Goal: Transaction & Acquisition: Purchase product/service

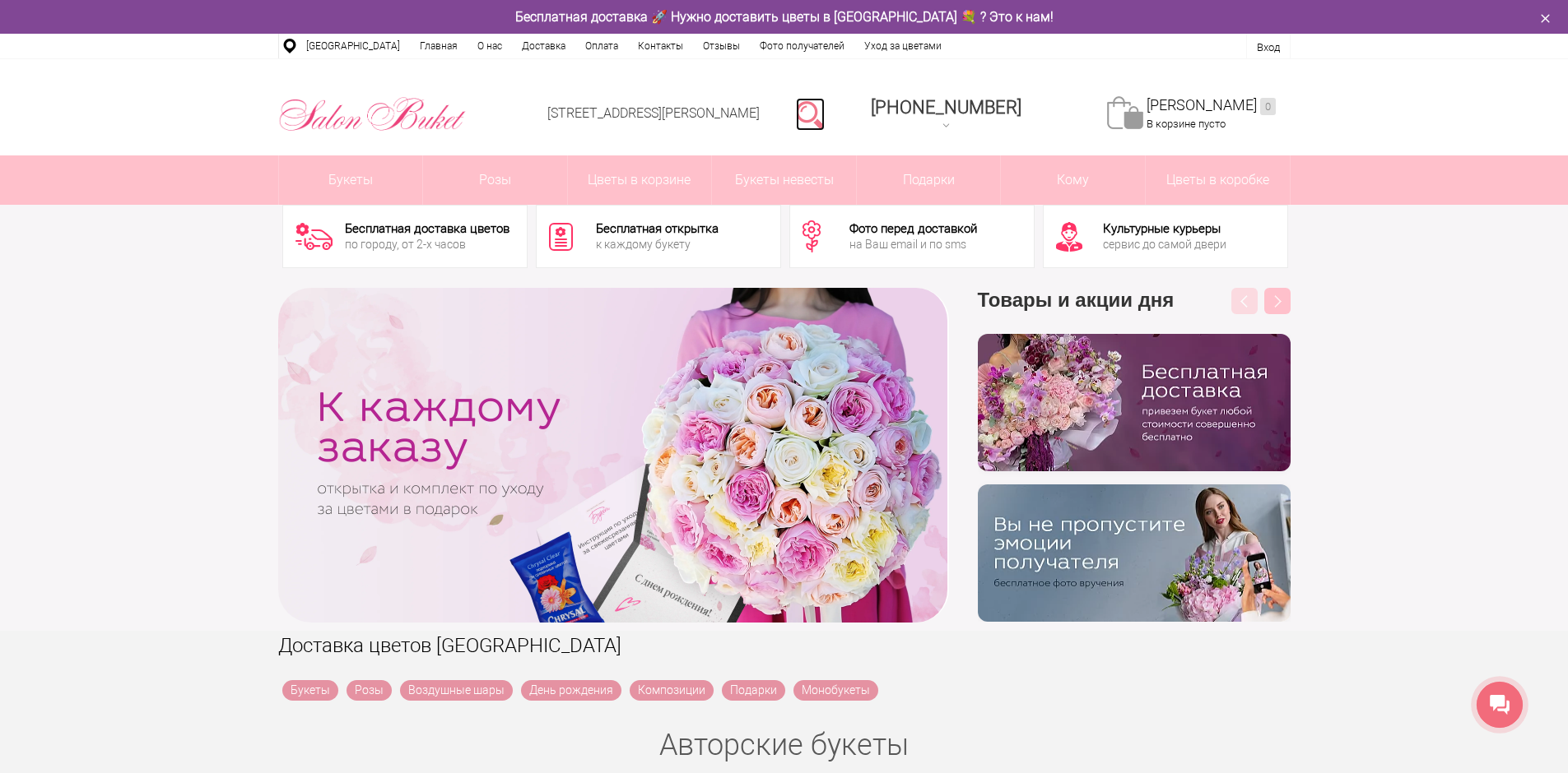
click at [825, 117] on link at bounding box center [810, 114] width 29 height 33
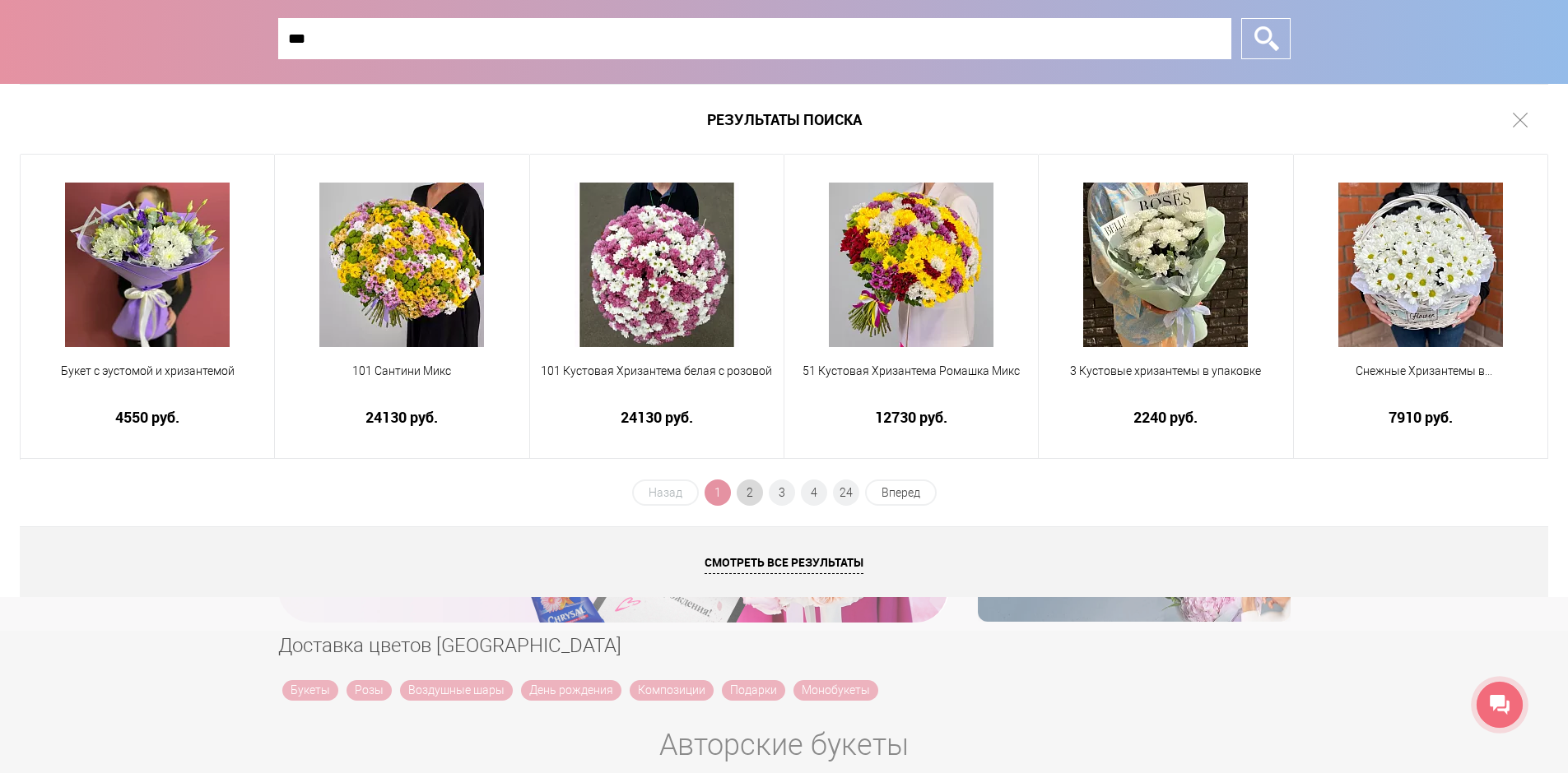
type input "***"
click at [756, 489] on span "2" at bounding box center [750, 493] width 27 height 27
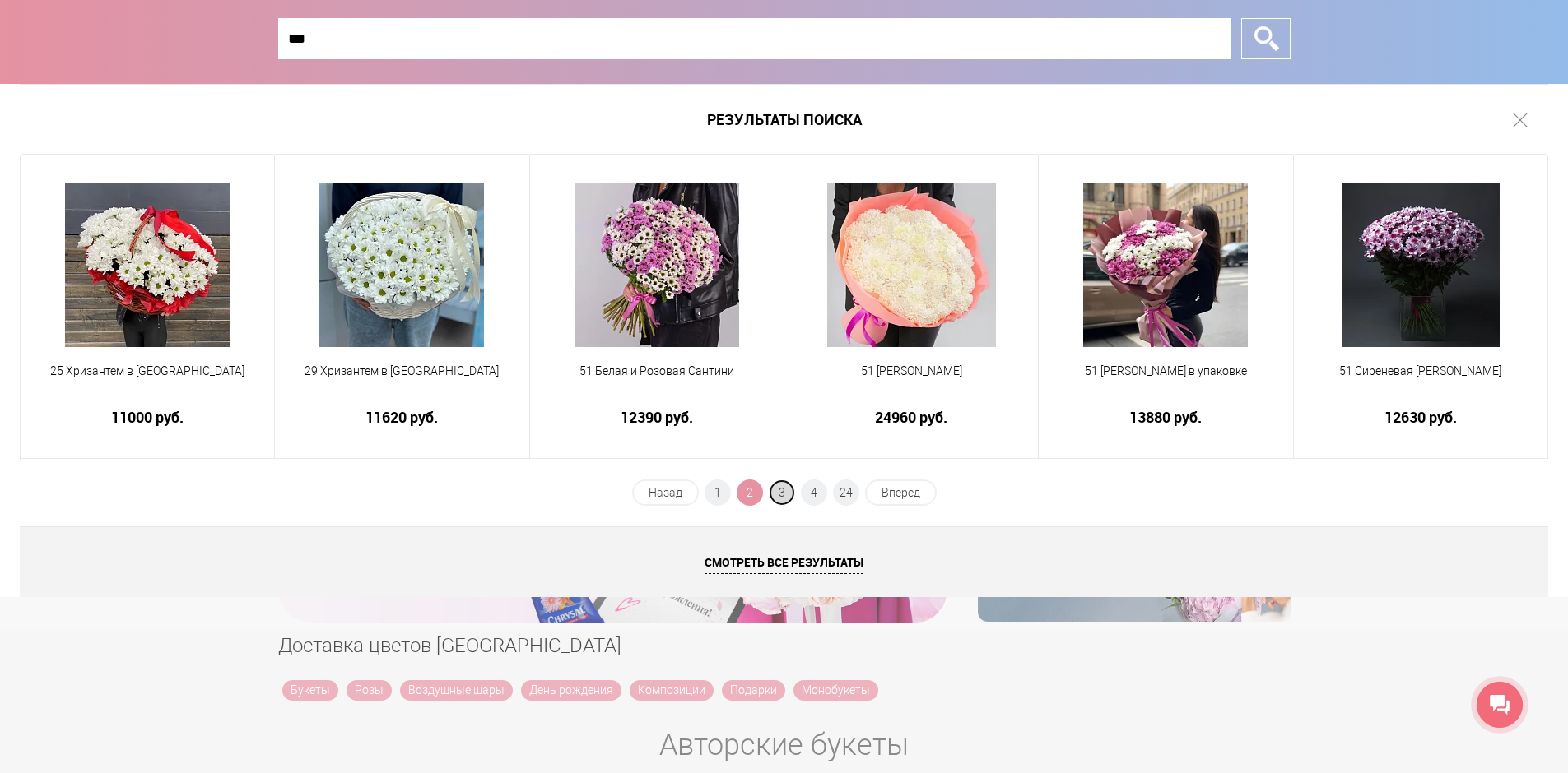
click at [779, 487] on span "3" at bounding box center [782, 493] width 27 height 27
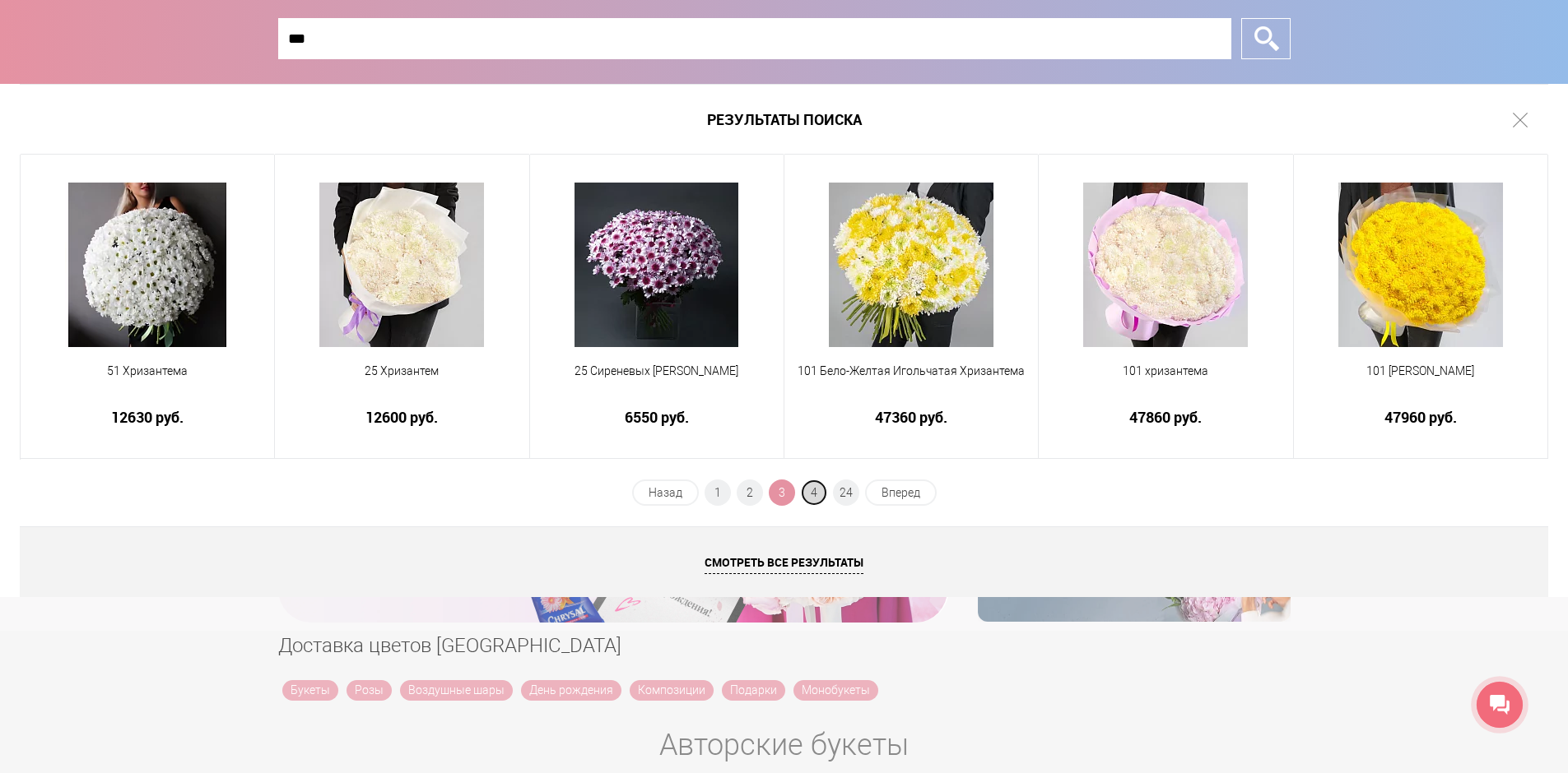
click at [819, 493] on span "4" at bounding box center [814, 493] width 27 height 27
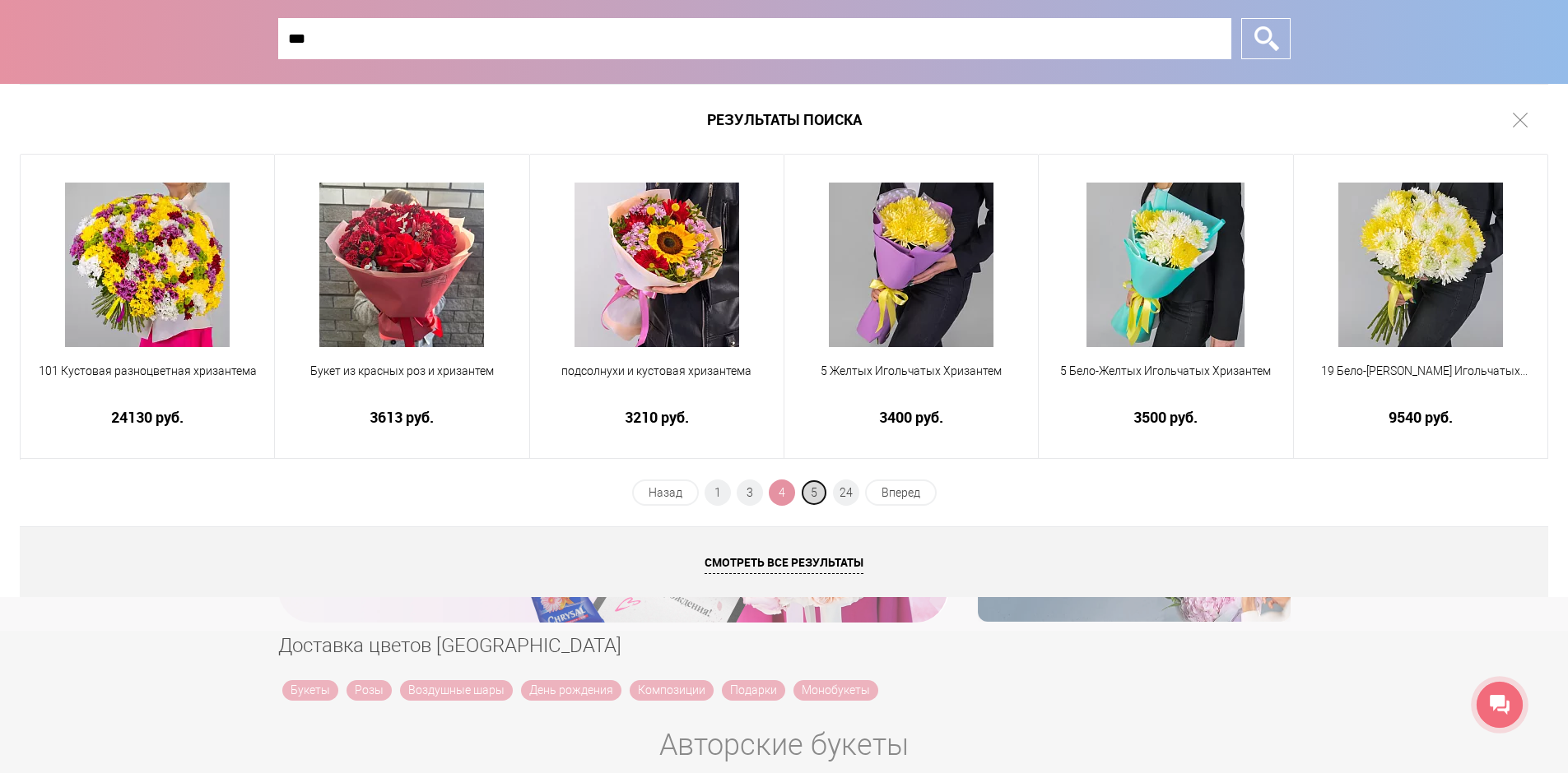
click at [821, 493] on span "5" at bounding box center [814, 493] width 27 height 27
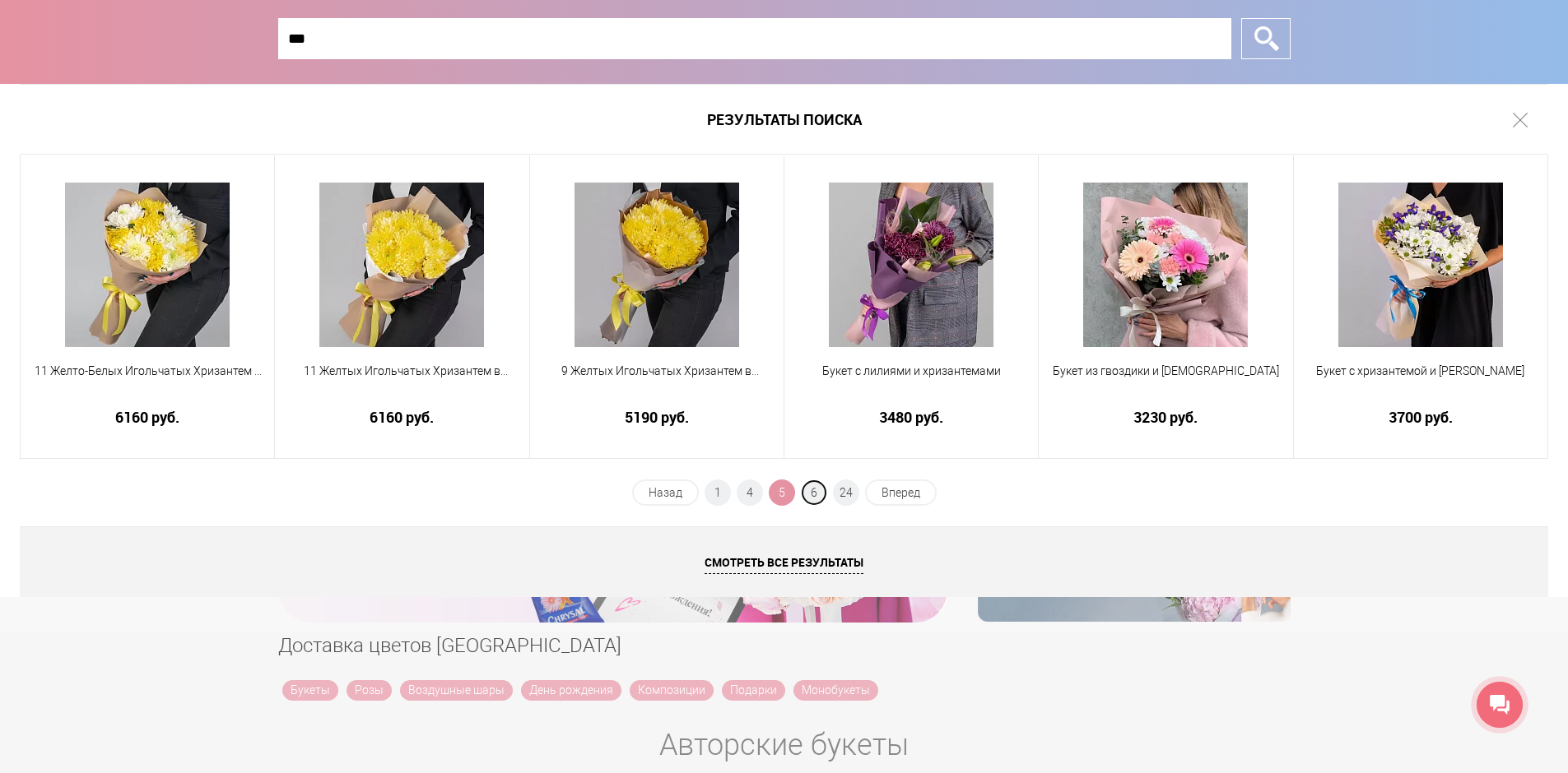
click at [821, 493] on span "6" at bounding box center [814, 493] width 27 height 27
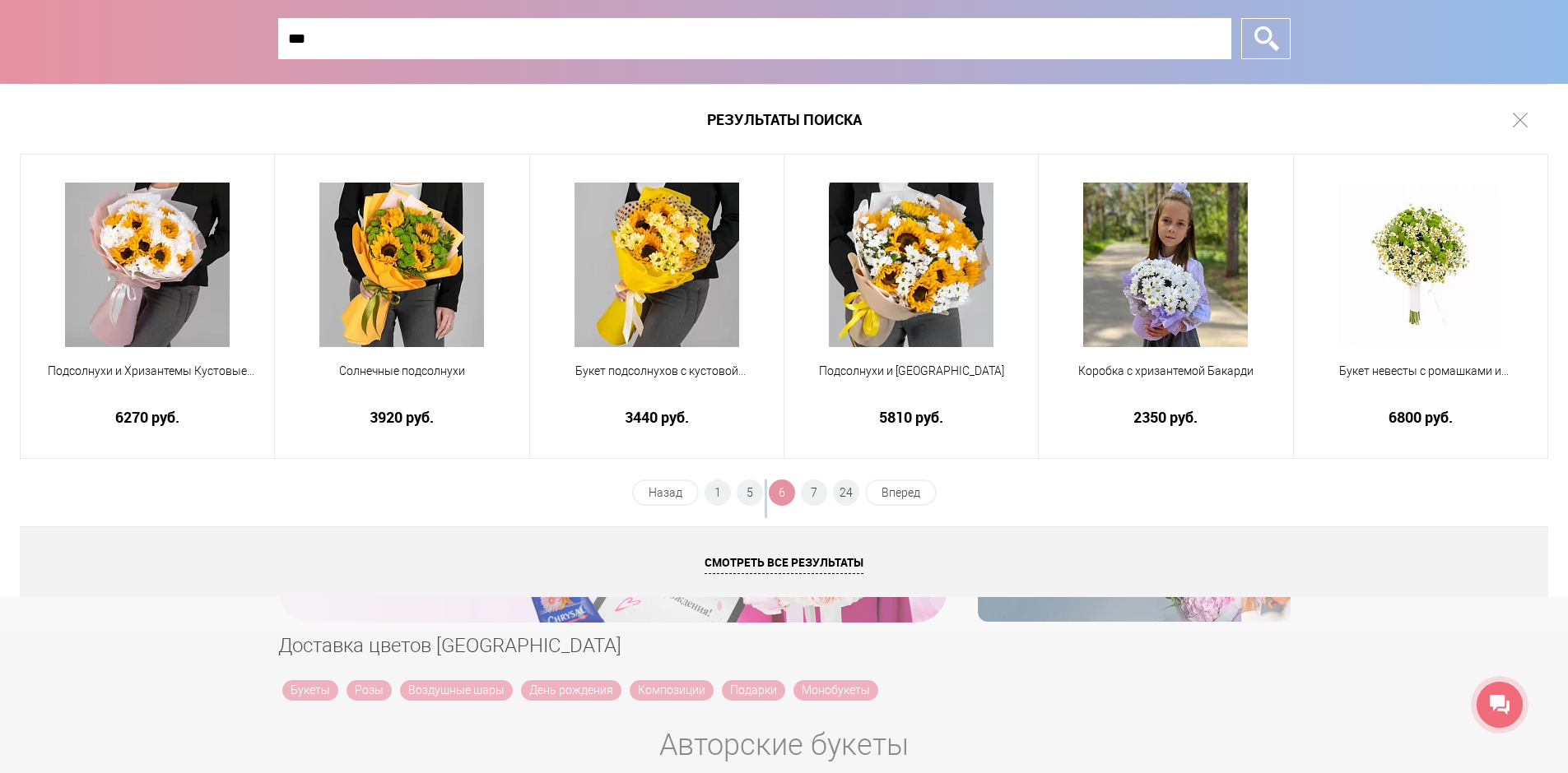
click at [765, 492] on ul "Назад 1 5 6 7 24 Вперед" at bounding box center [784, 498] width 308 height 39
click at [754, 493] on span "5" at bounding box center [750, 493] width 27 height 27
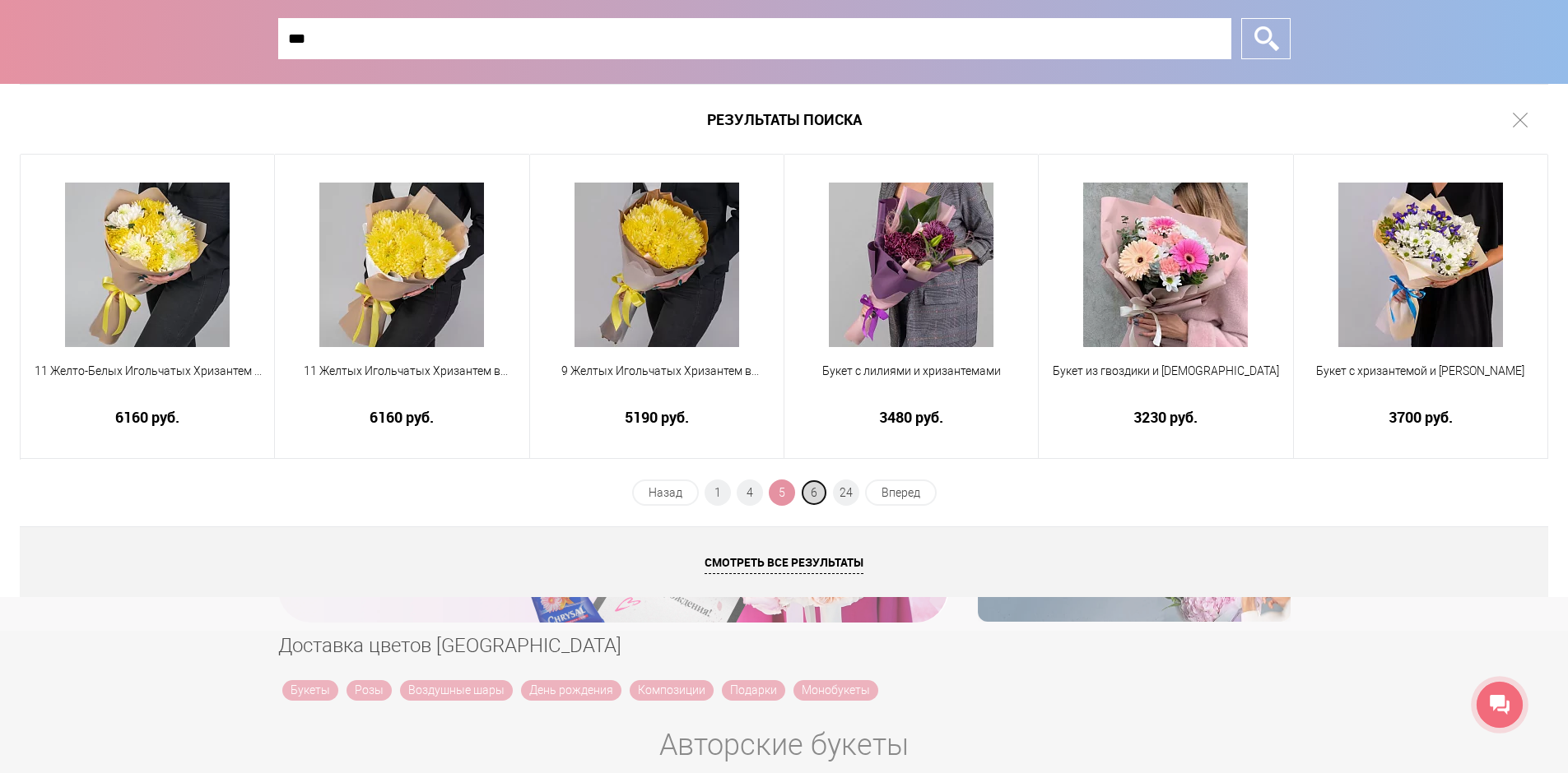
click at [812, 492] on span "6" at bounding box center [814, 493] width 27 height 27
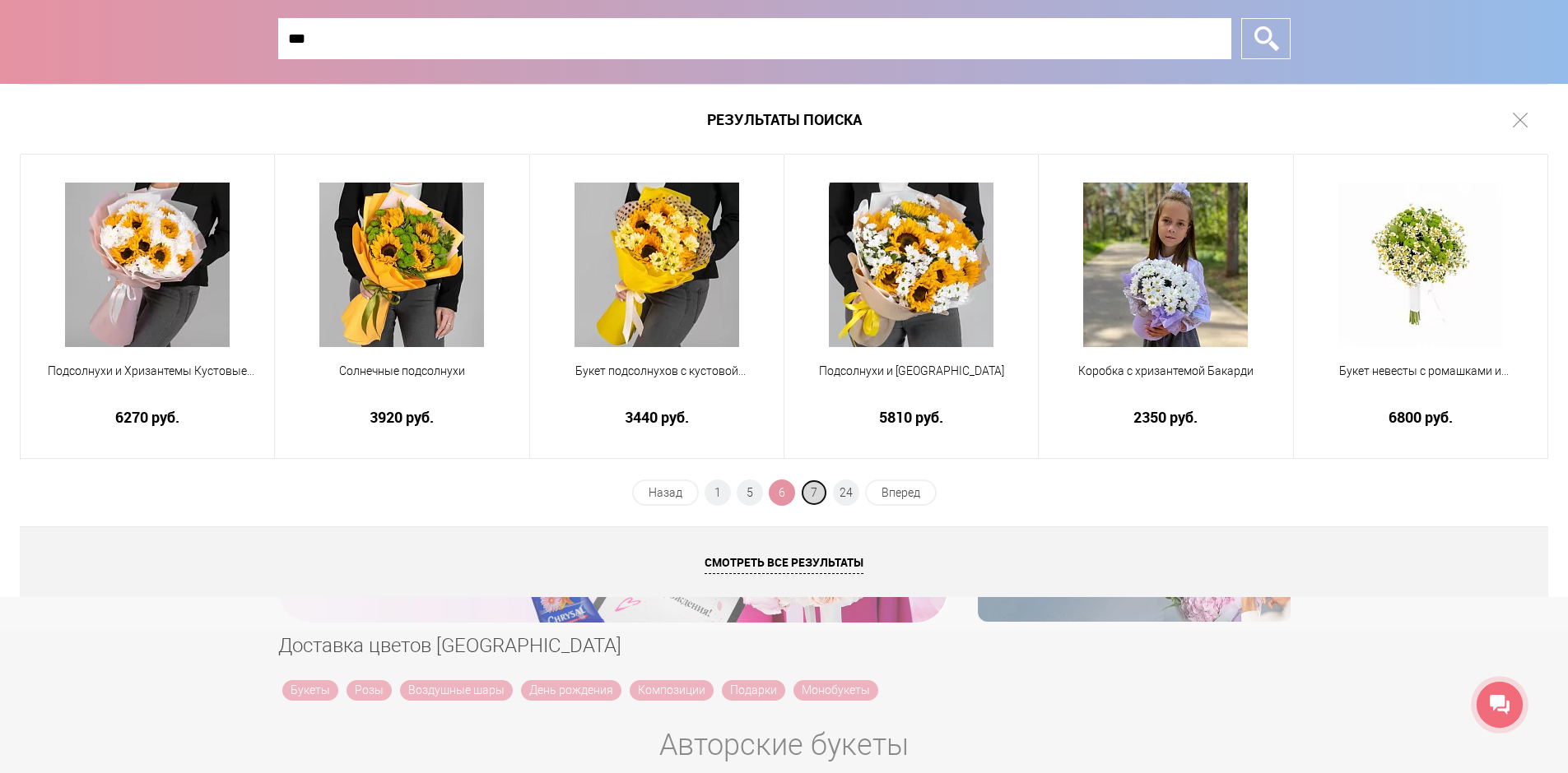
click at [822, 492] on span "7" at bounding box center [814, 493] width 27 height 27
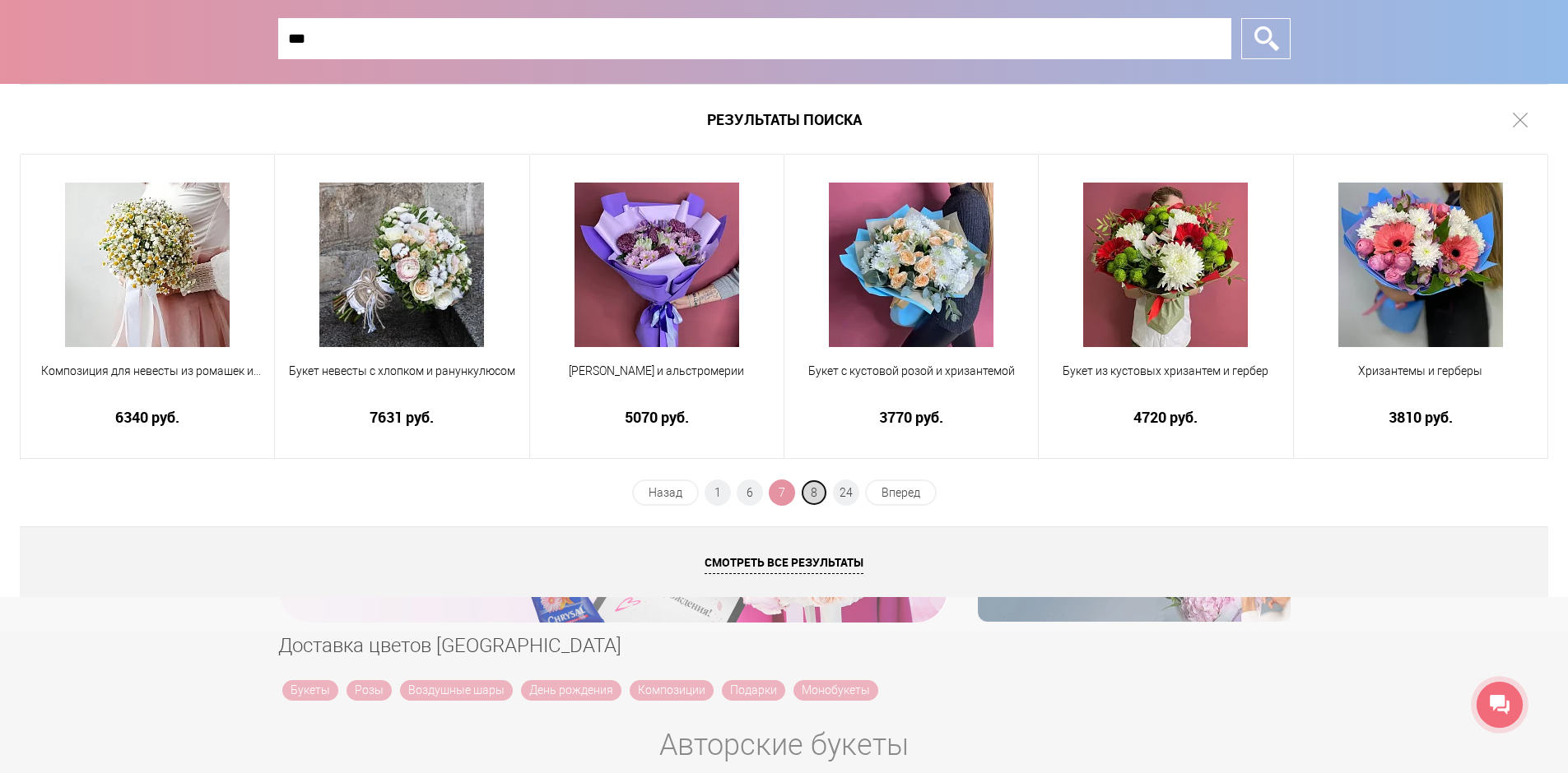
click at [819, 493] on span "8" at bounding box center [814, 493] width 27 height 27
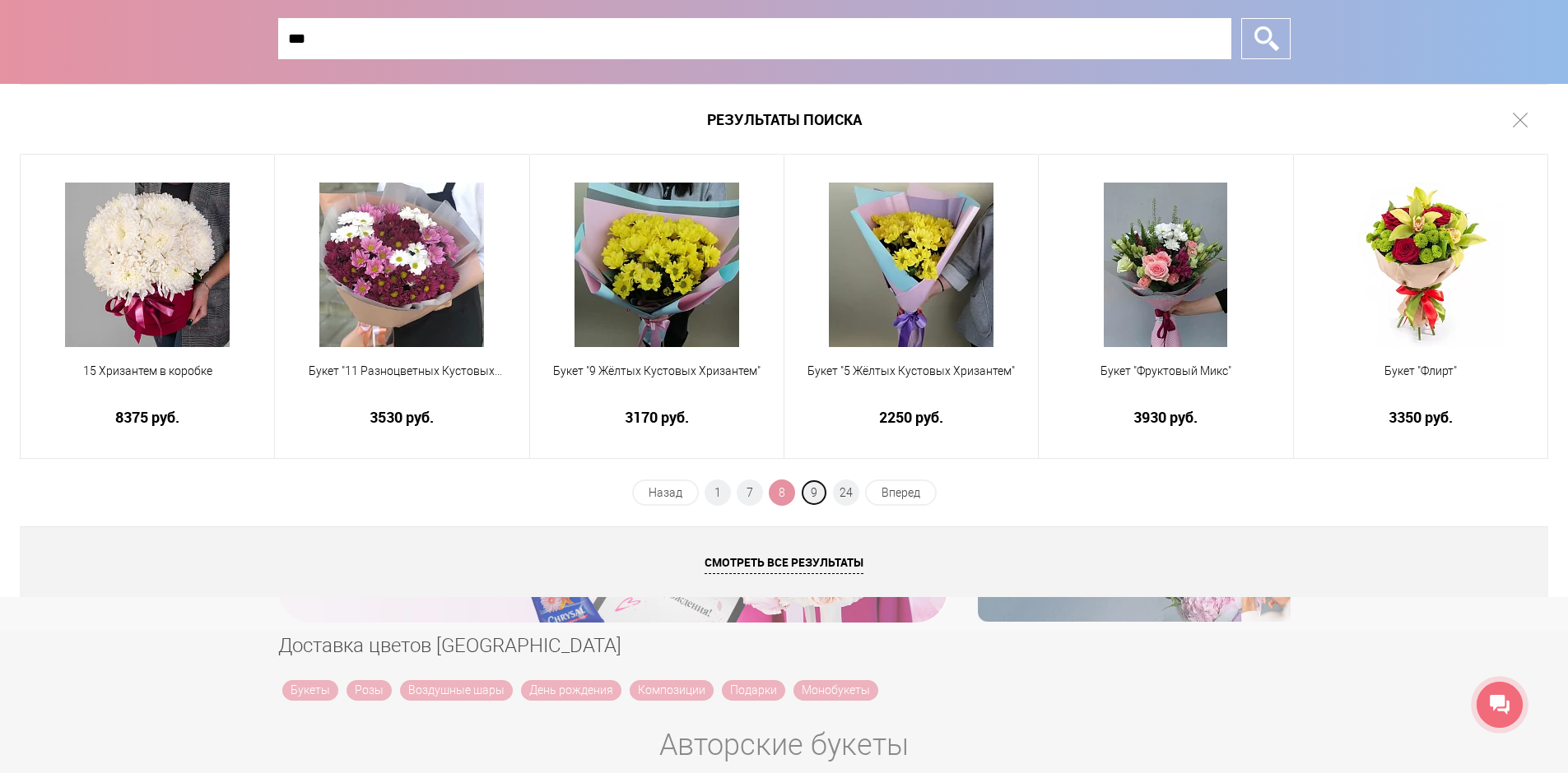
click at [819, 493] on span "9" at bounding box center [814, 493] width 27 height 27
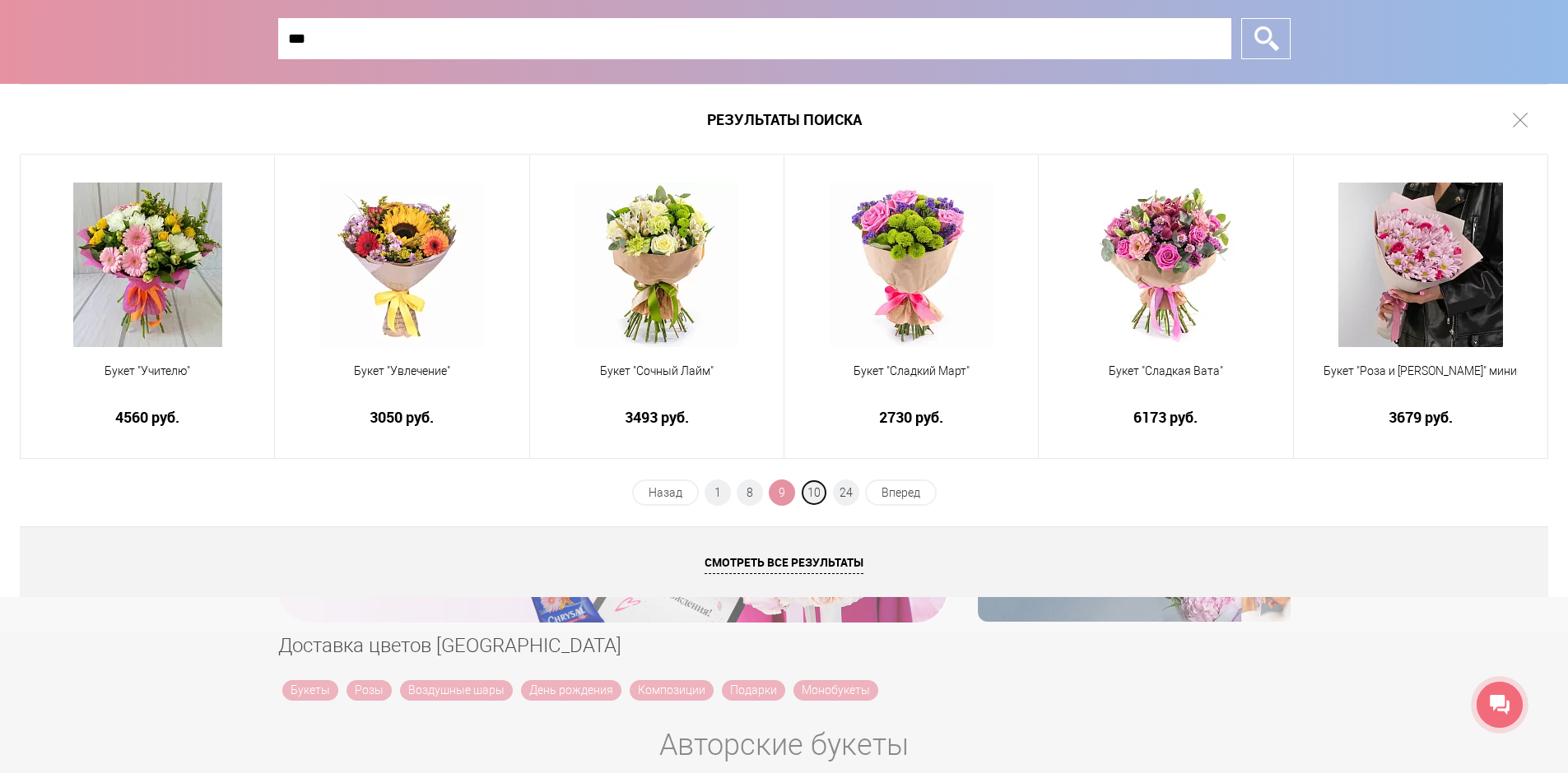
click at [819, 493] on span "10" at bounding box center [814, 493] width 27 height 27
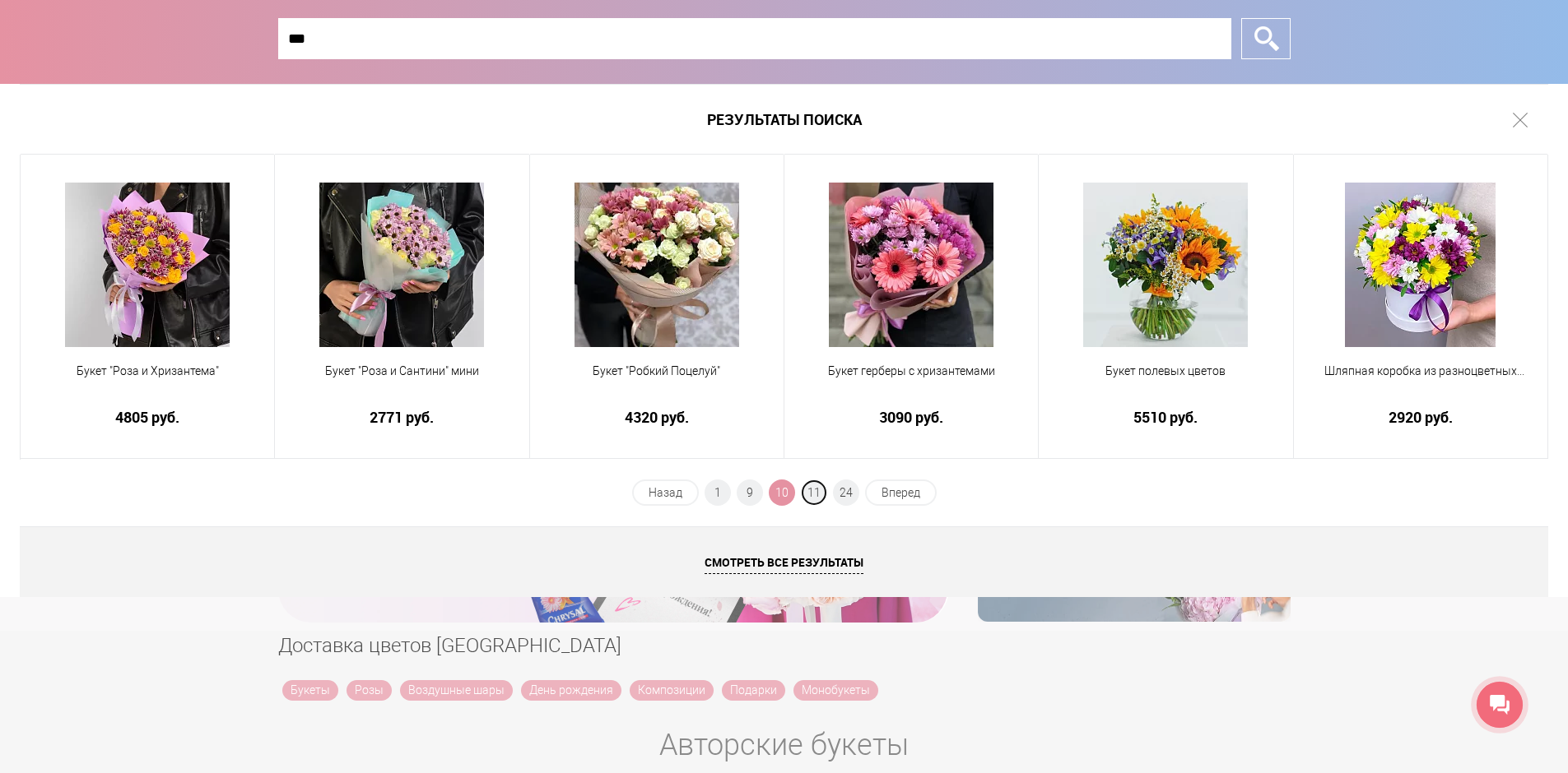
click at [819, 493] on span "11" at bounding box center [814, 493] width 27 height 27
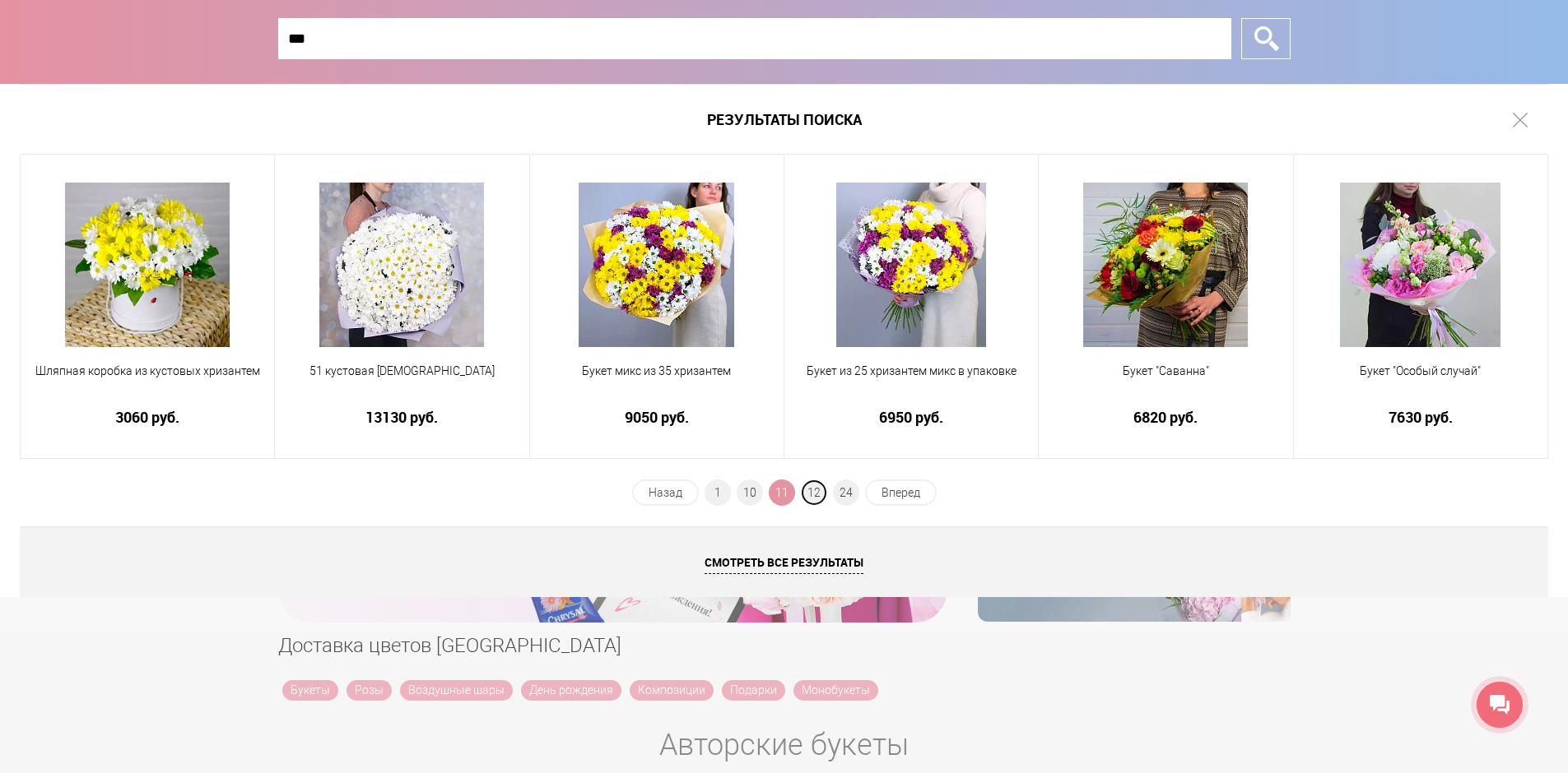
click at [819, 493] on span "12" at bounding box center [814, 493] width 27 height 27
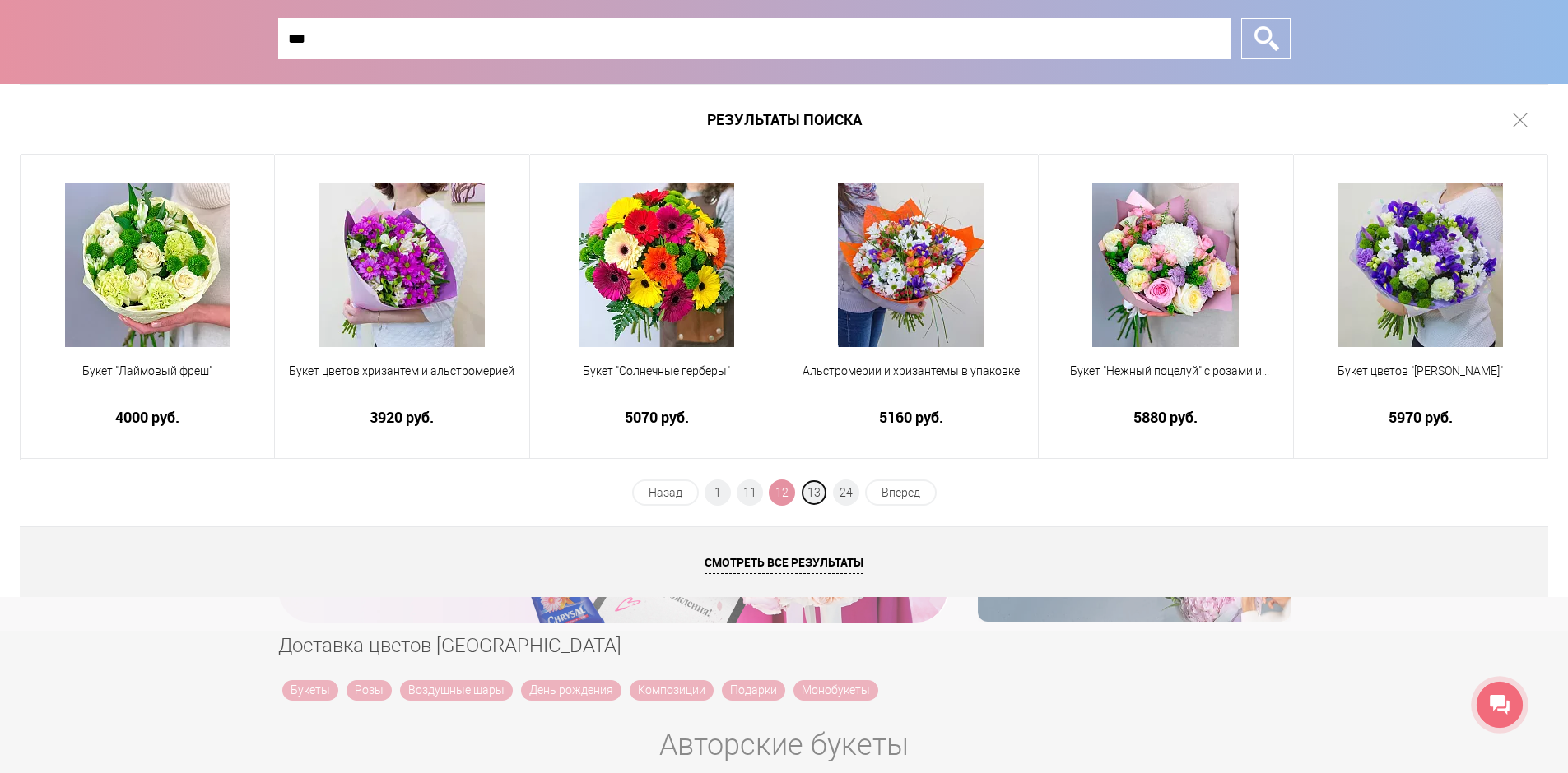
click at [819, 493] on span "13" at bounding box center [814, 493] width 27 height 27
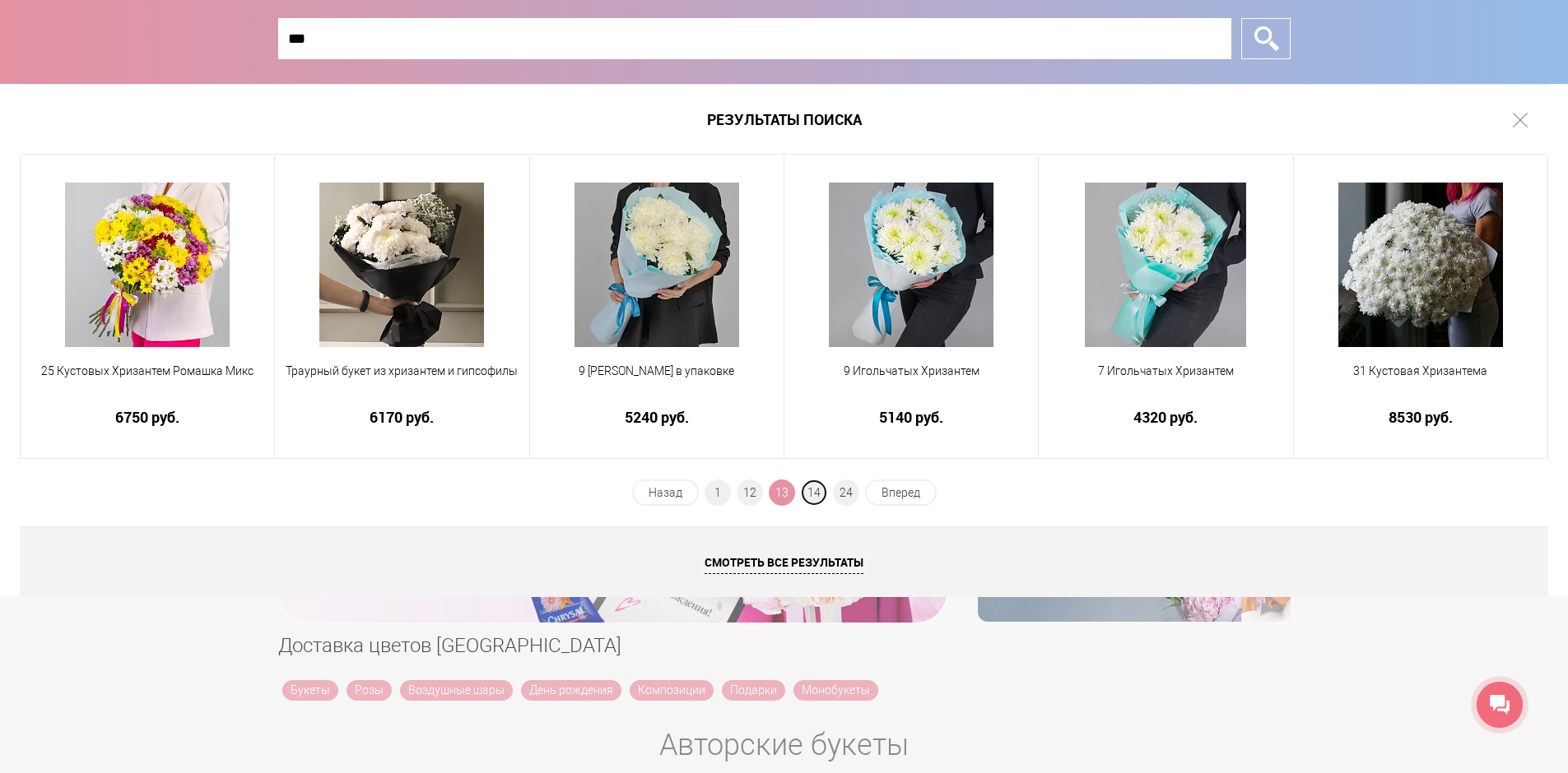
click at [819, 493] on span "14" at bounding box center [814, 493] width 27 height 27
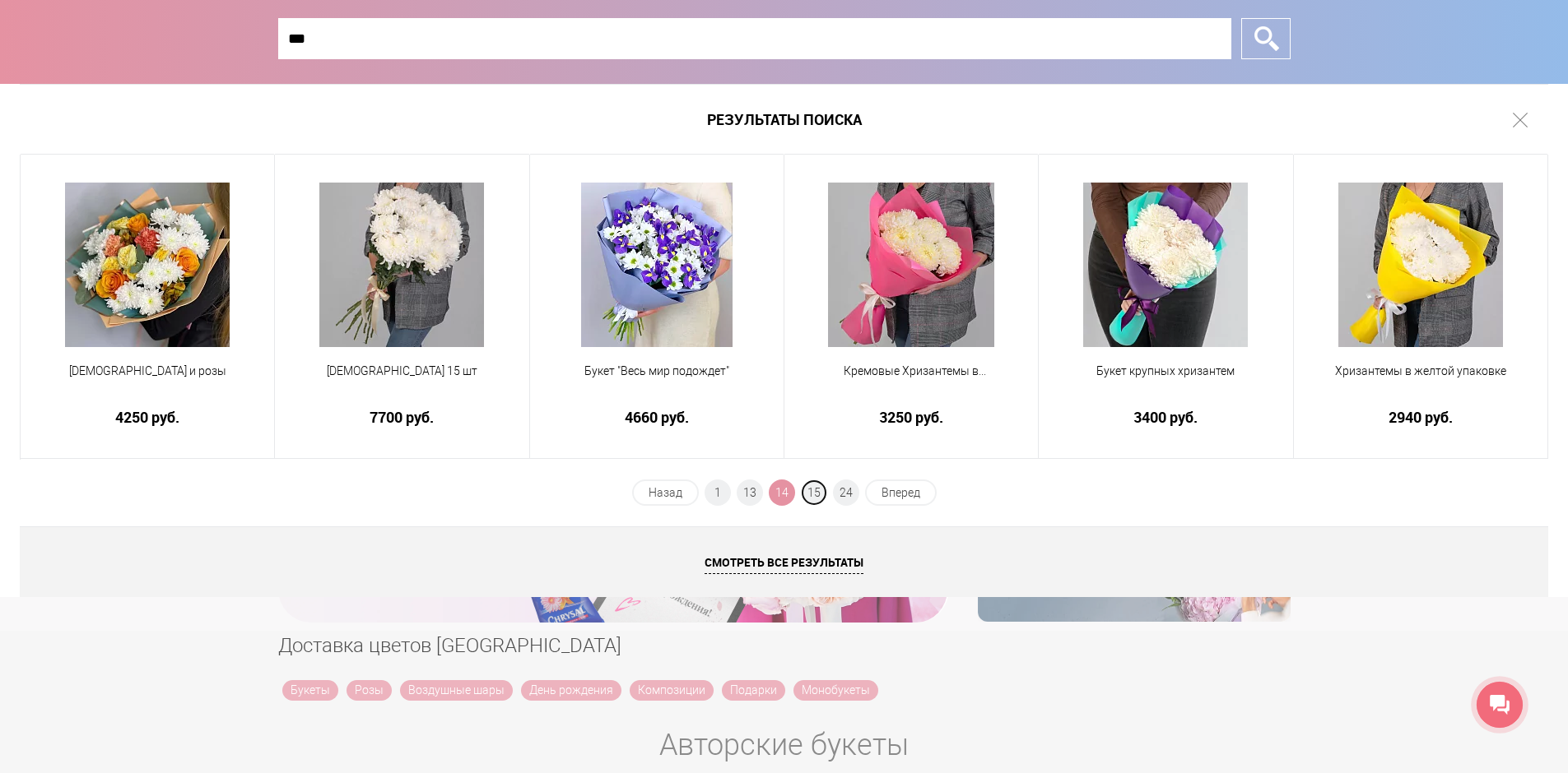
click at [819, 493] on span "15" at bounding box center [814, 493] width 27 height 27
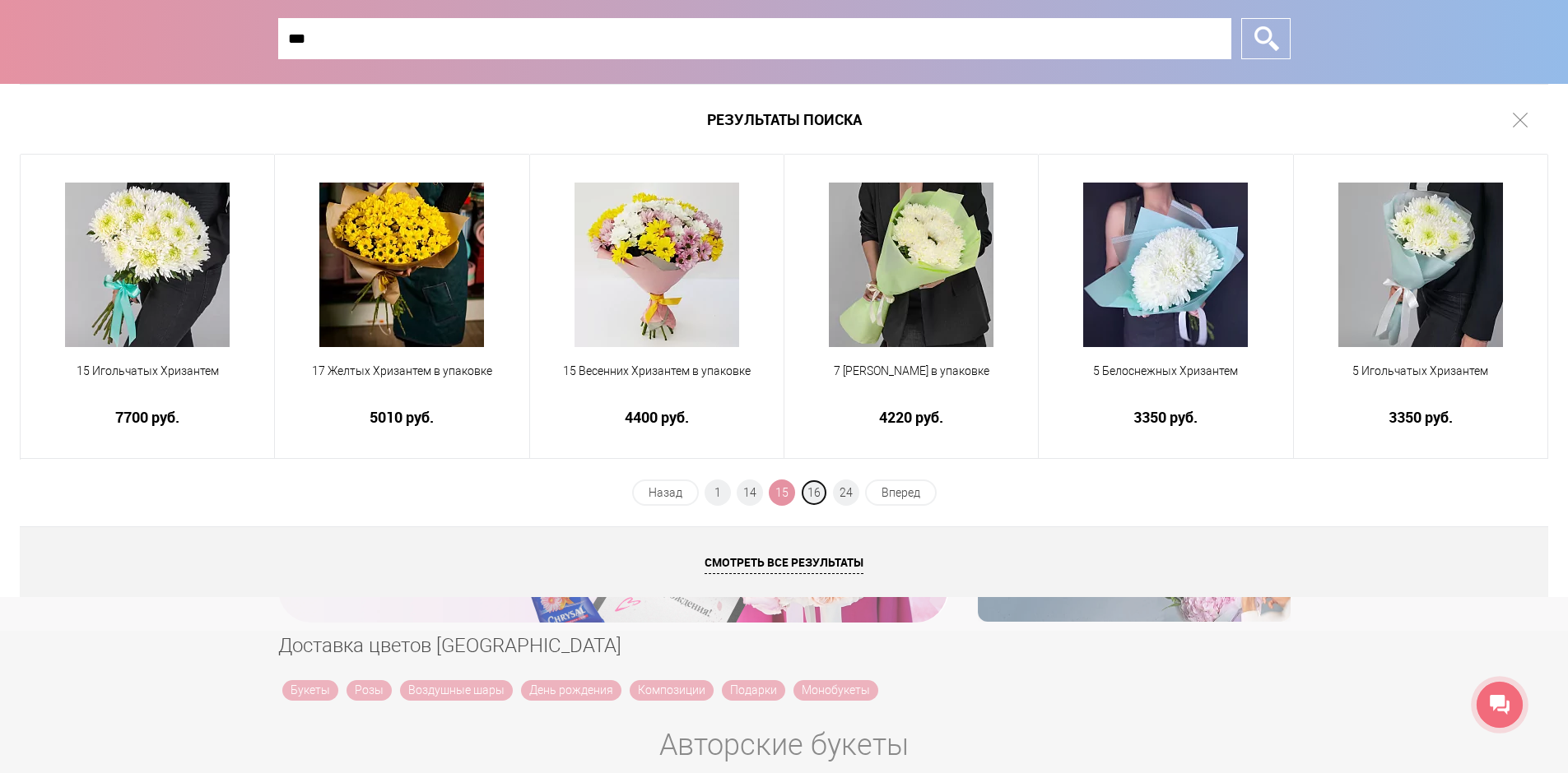
click at [819, 493] on span "16" at bounding box center [814, 493] width 27 height 27
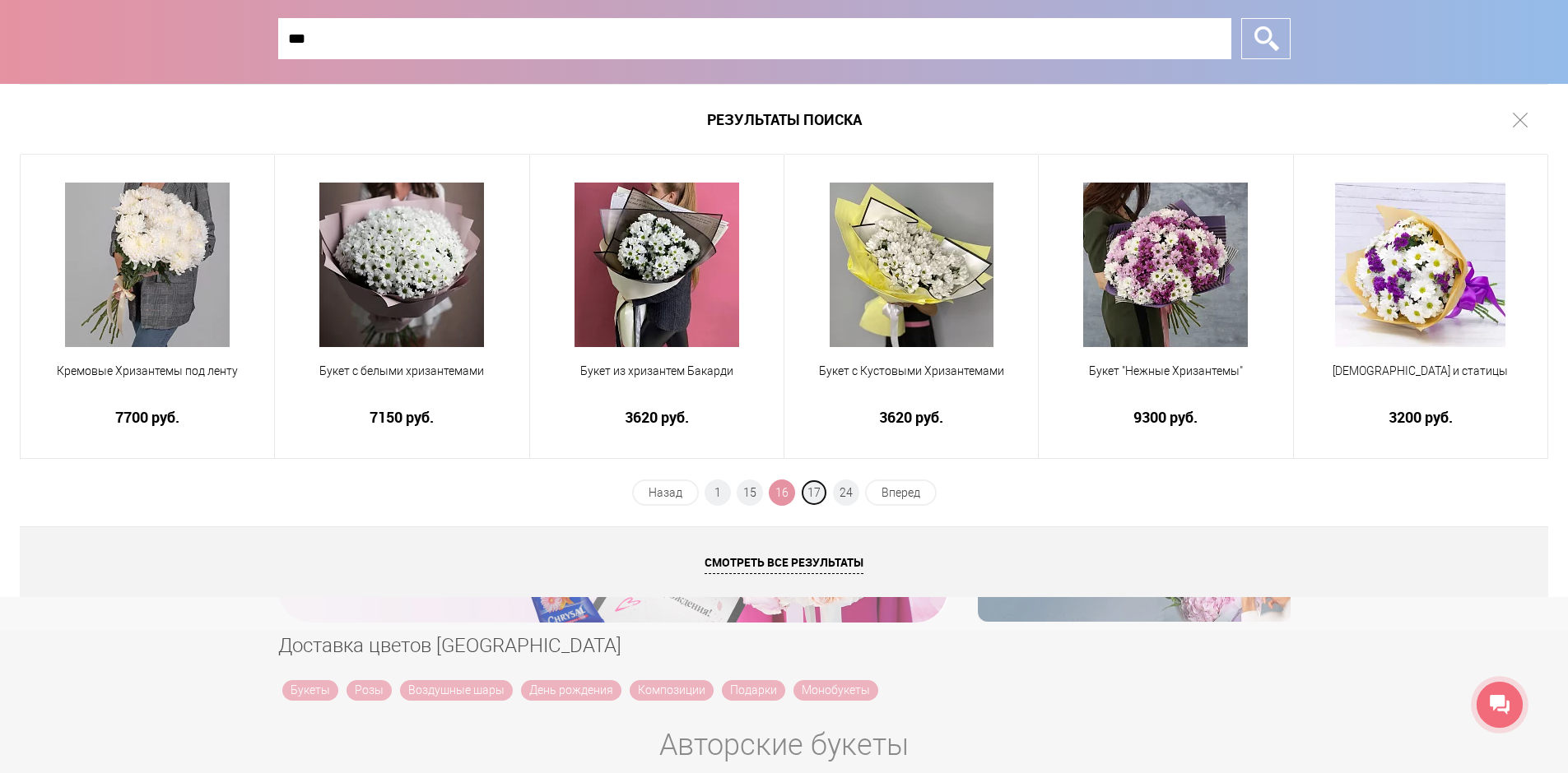
click at [819, 493] on span "17" at bounding box center [814, 493] width 27 height 27
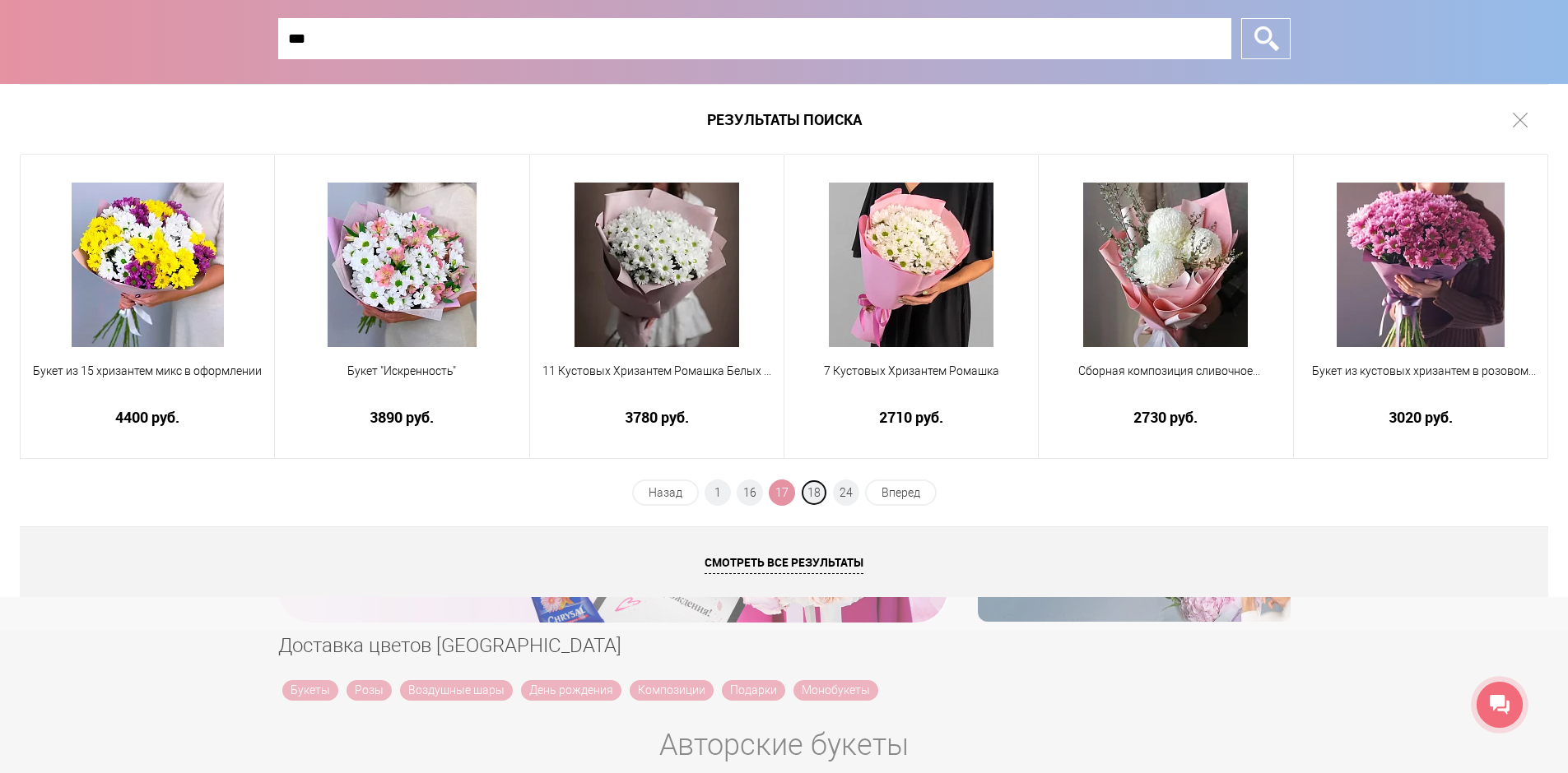
click at [819, 493] on span "18" at bounding box center [814, 493] width 27 height 27
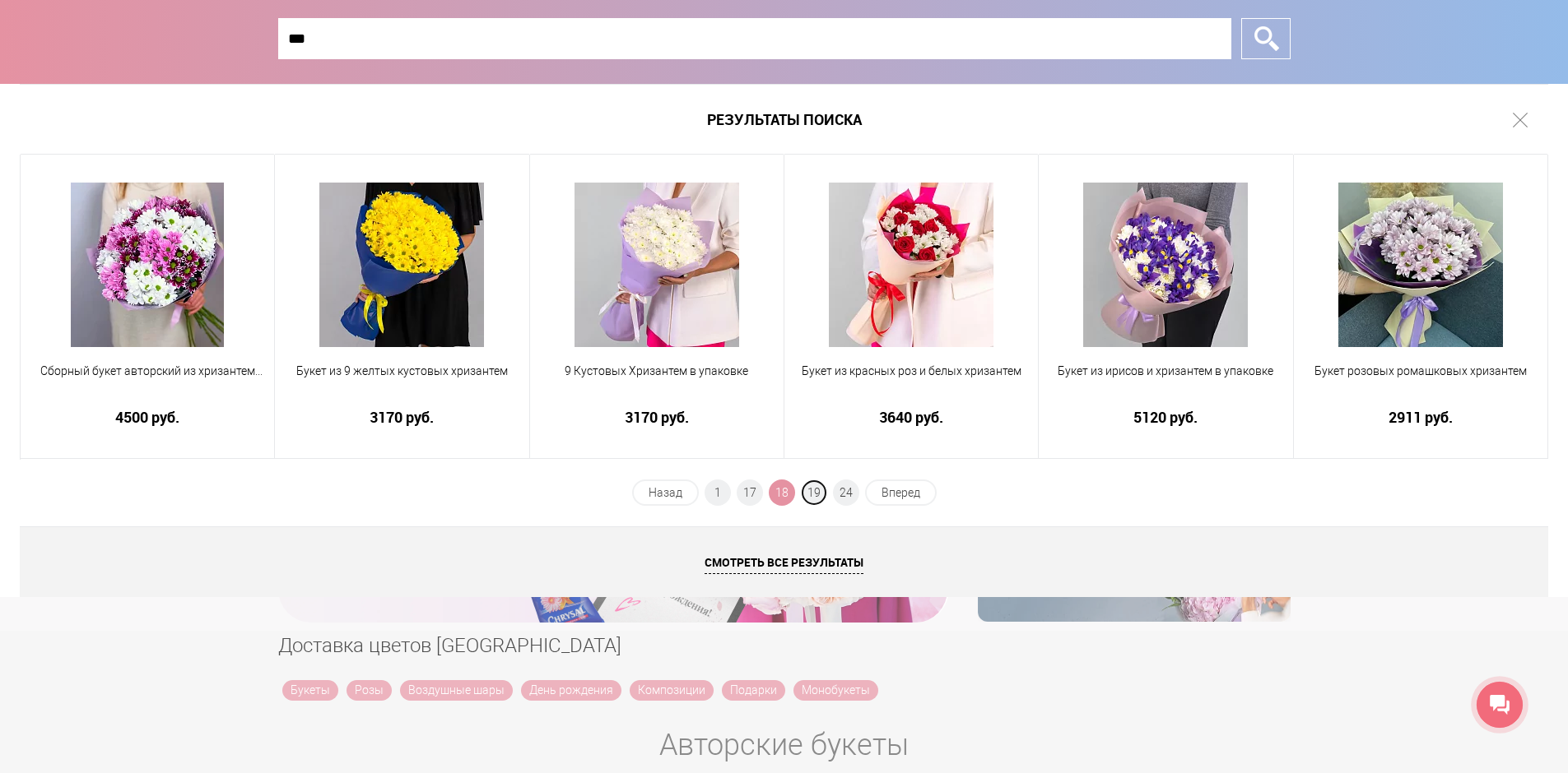
click at [819, 493] on span "19" at bounding box center [814, 493] width 27 height 27
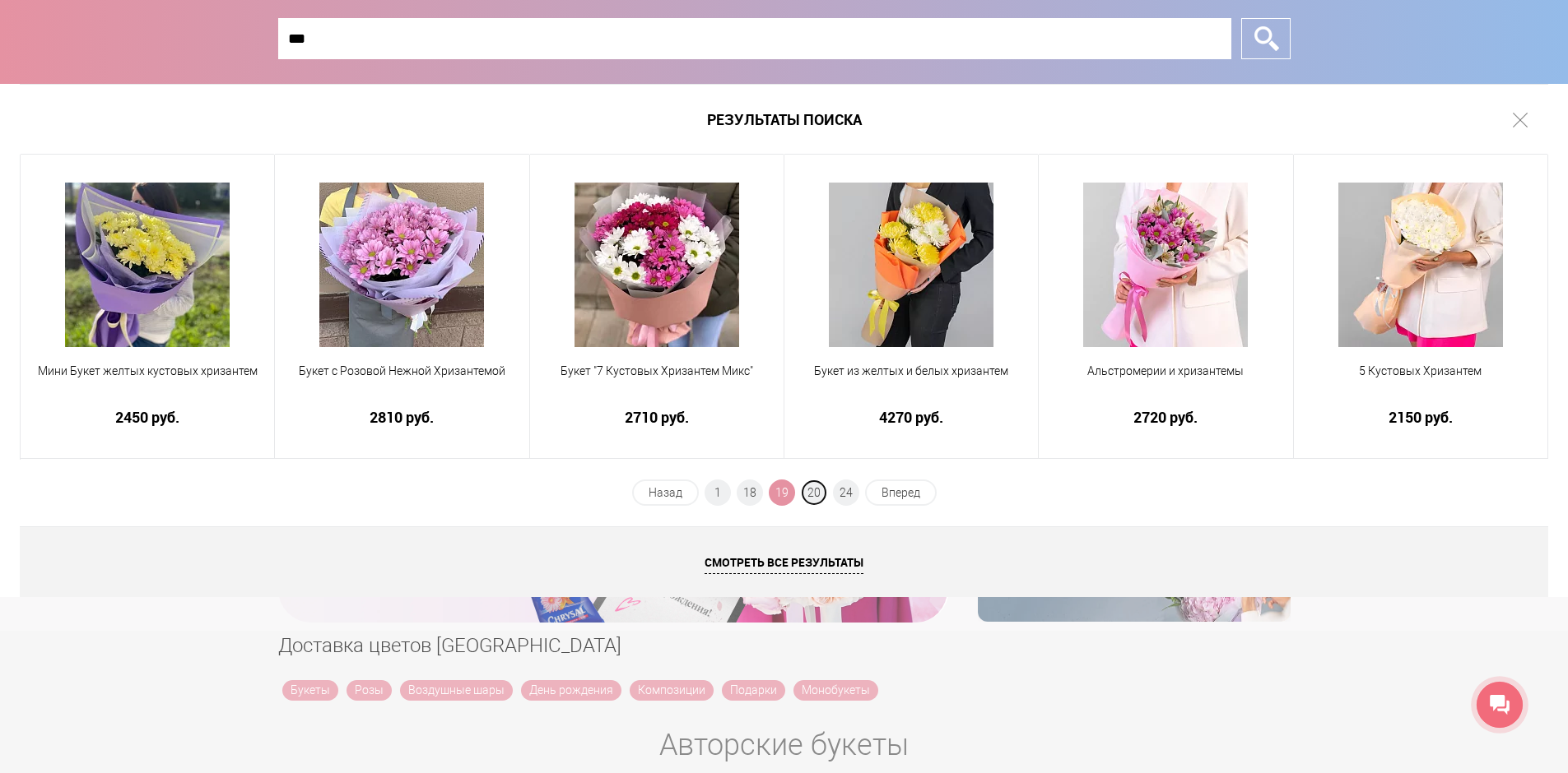
click at [819, 493] on span "20" at bounding box center [814, 493] width 27 height 27
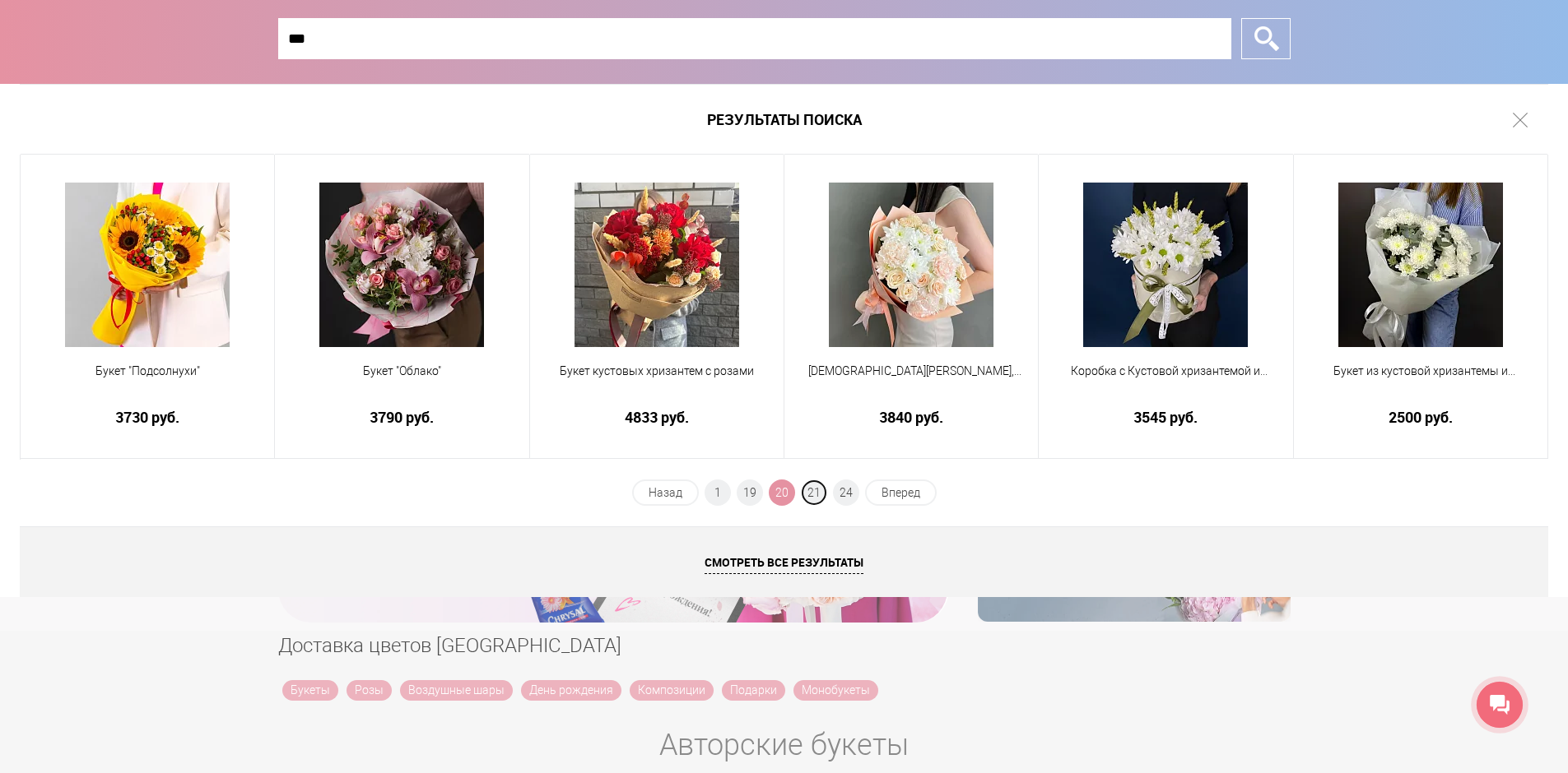
click at [819, 493] on span "21" at bounding box center [814, 493] width 27 height 27
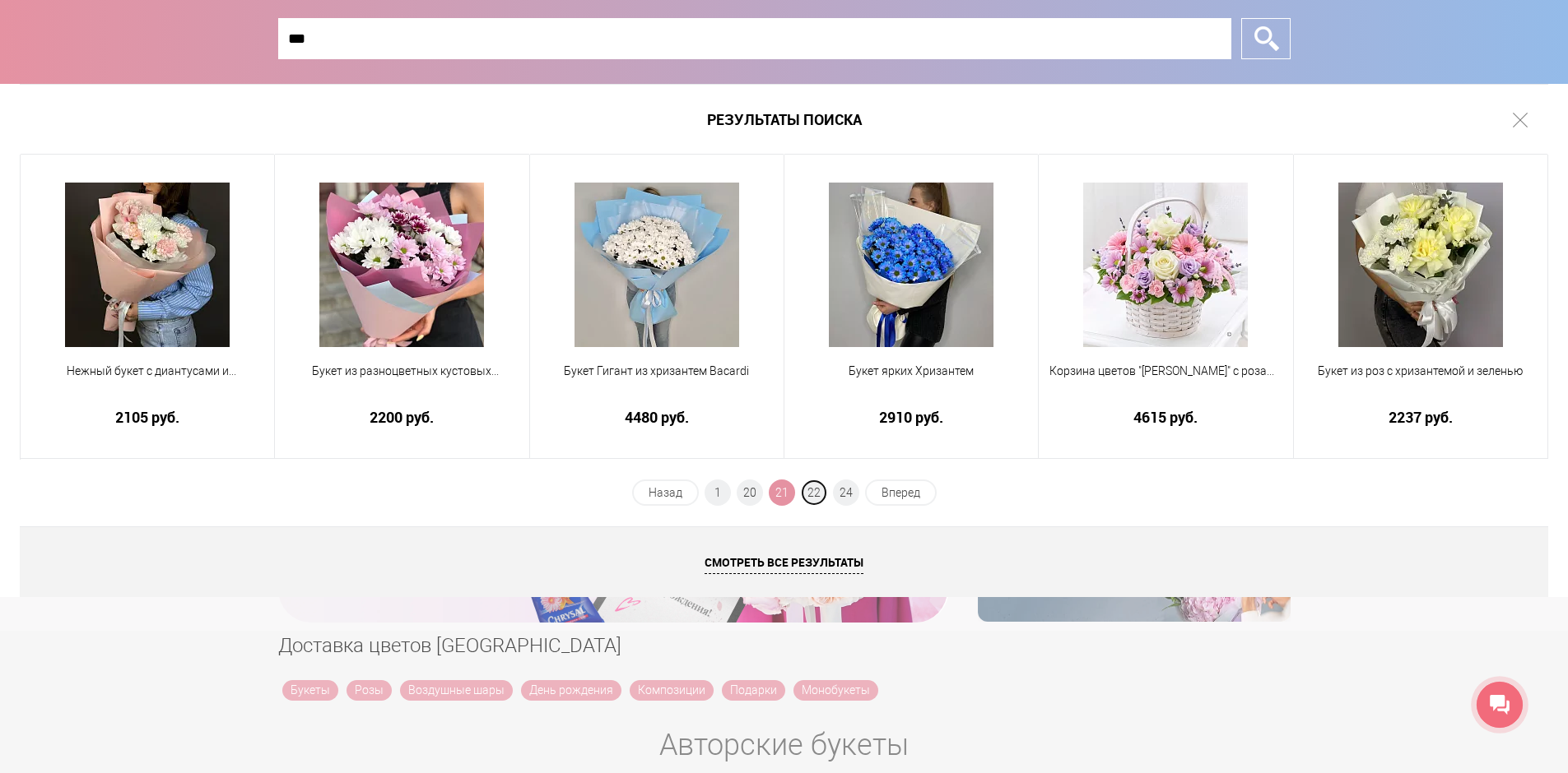
click at [819, 493] on span "22" at bounding box center [814, 493] width 27 height 27
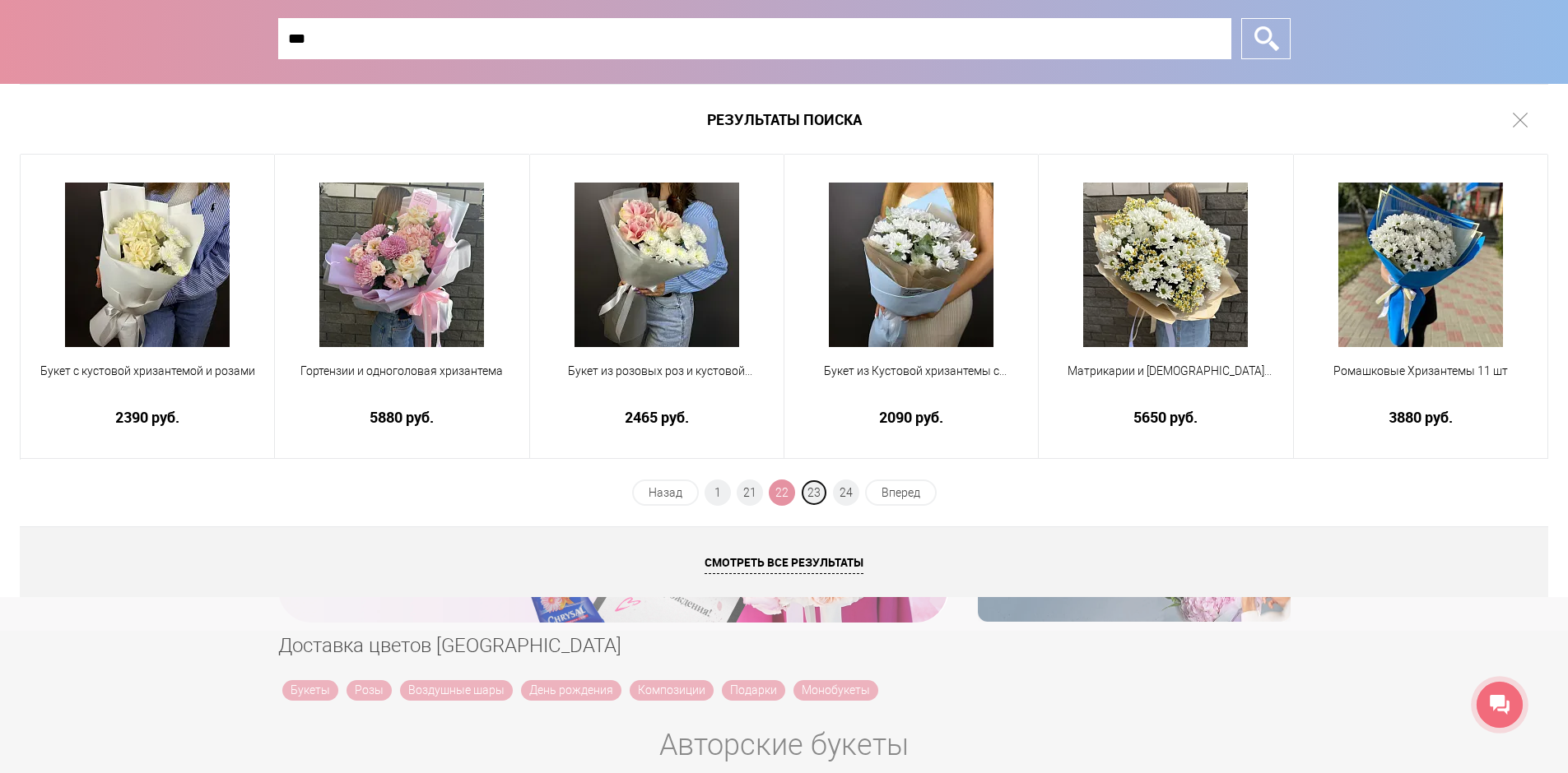
click at [819, 493] on span "23" at bounding box center [814, 493] width 27 height 27
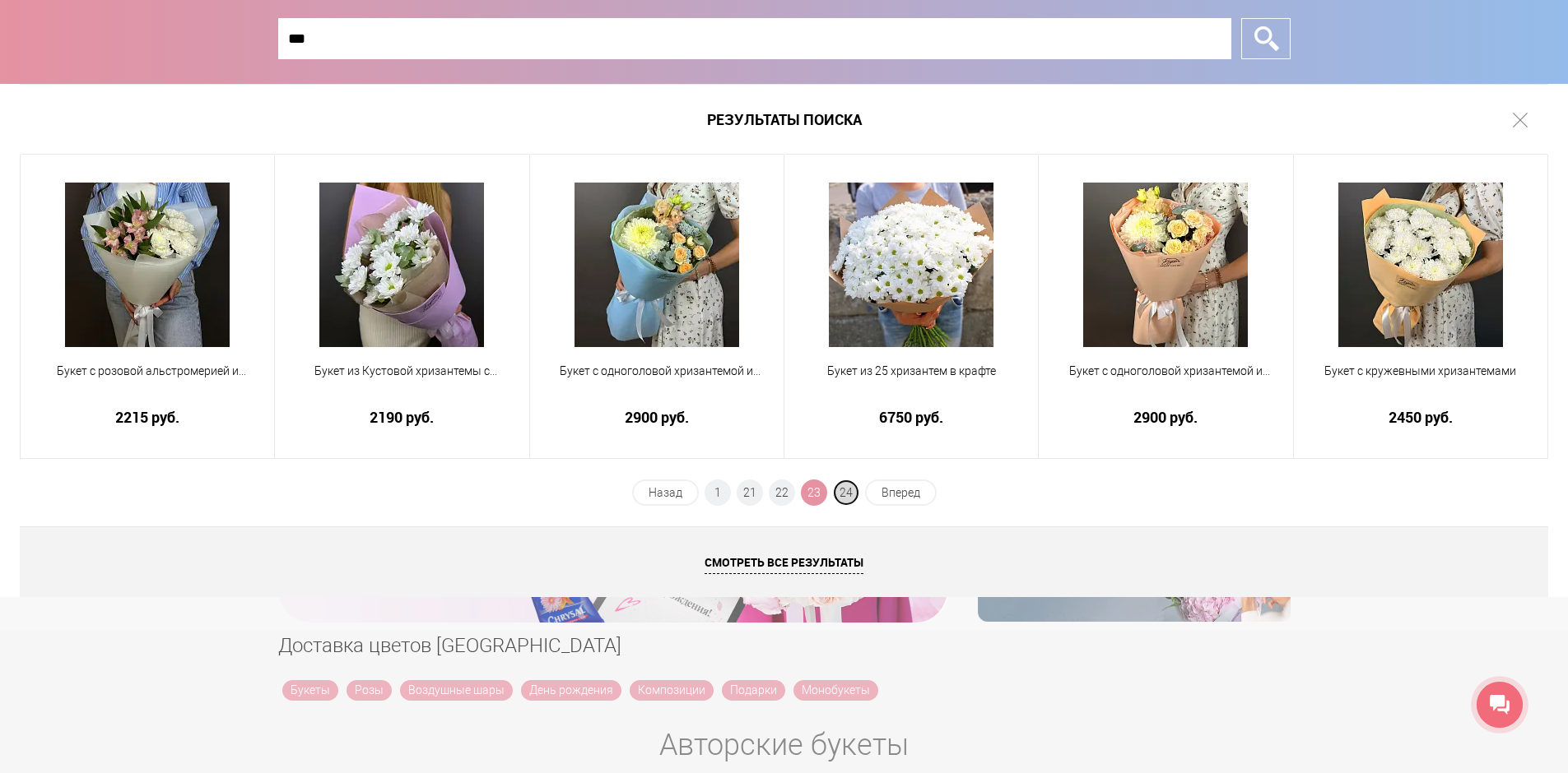
click at [847, 492] on span "24" at bounding box center [846, 493] width 27 height 27
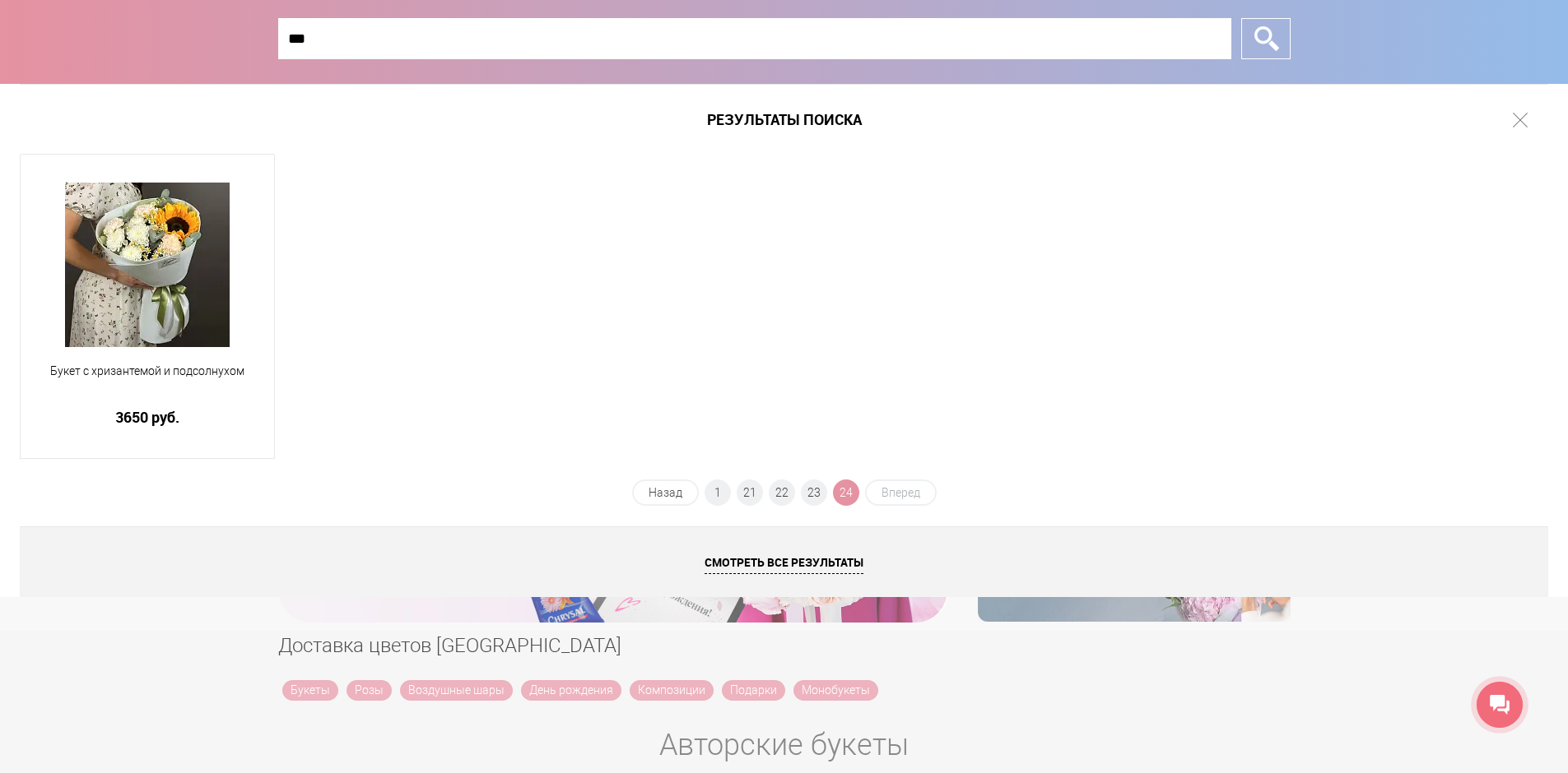
click at [1512, 121] on h1 "Результаты поиска" at bounding box center [784, 119] width 1528 height 70
click at [1518, 117] on link at bounding box center [1520, 120] width 15 height 15
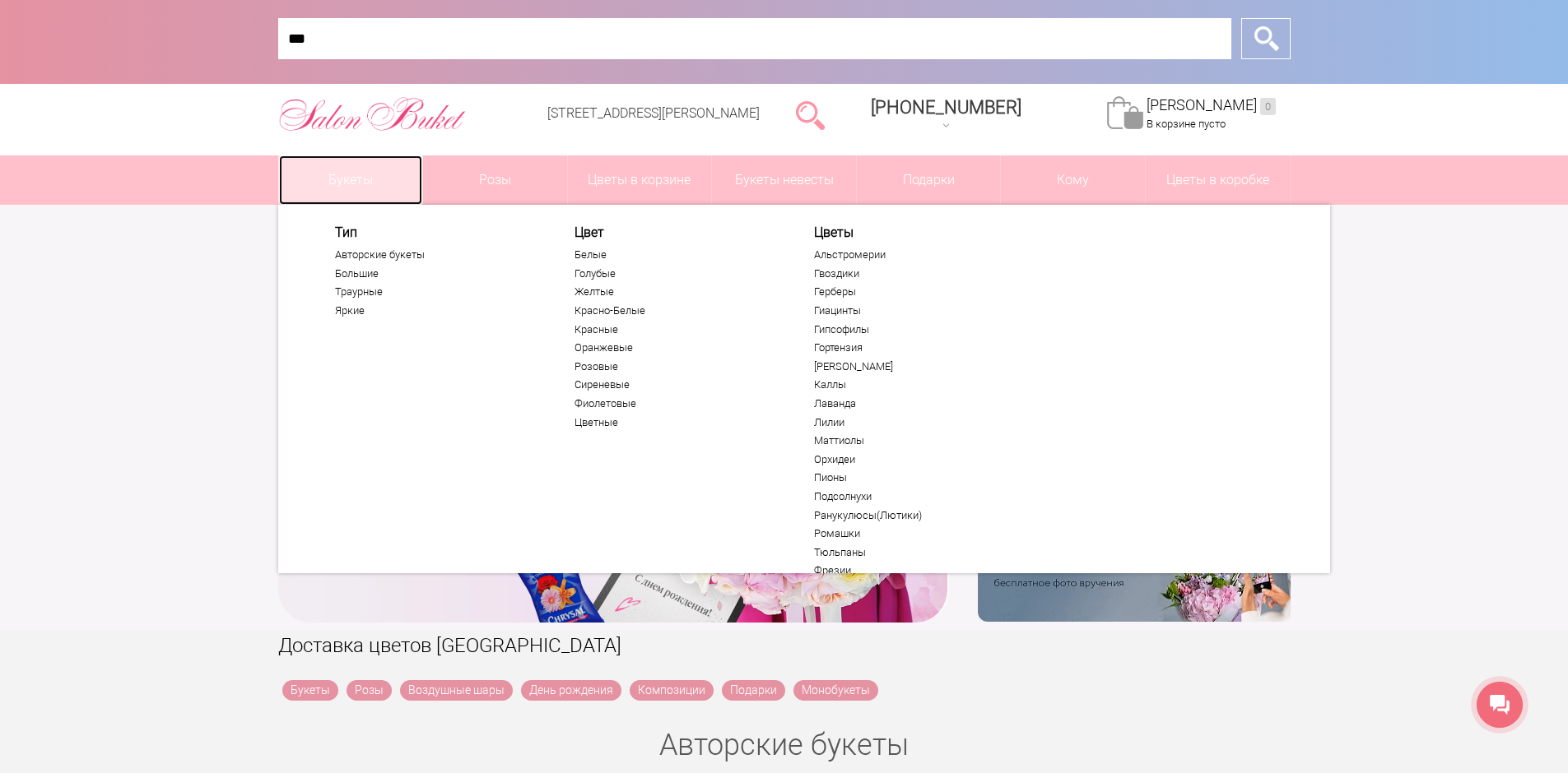
click at [333, 189] on link "Букеты" at bounding box center [351, 180] width 144 height 50
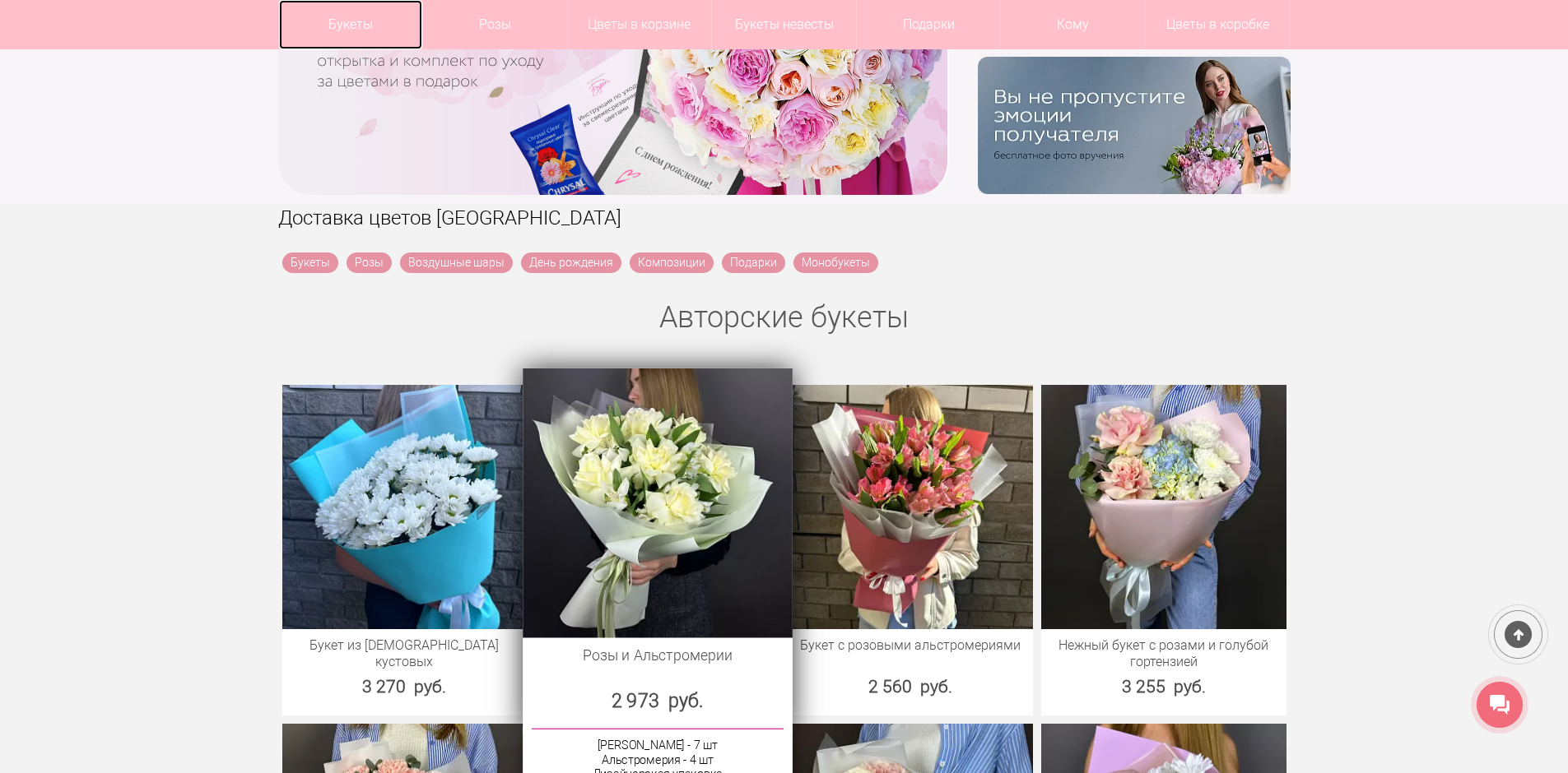
scroll to position [411, 0]
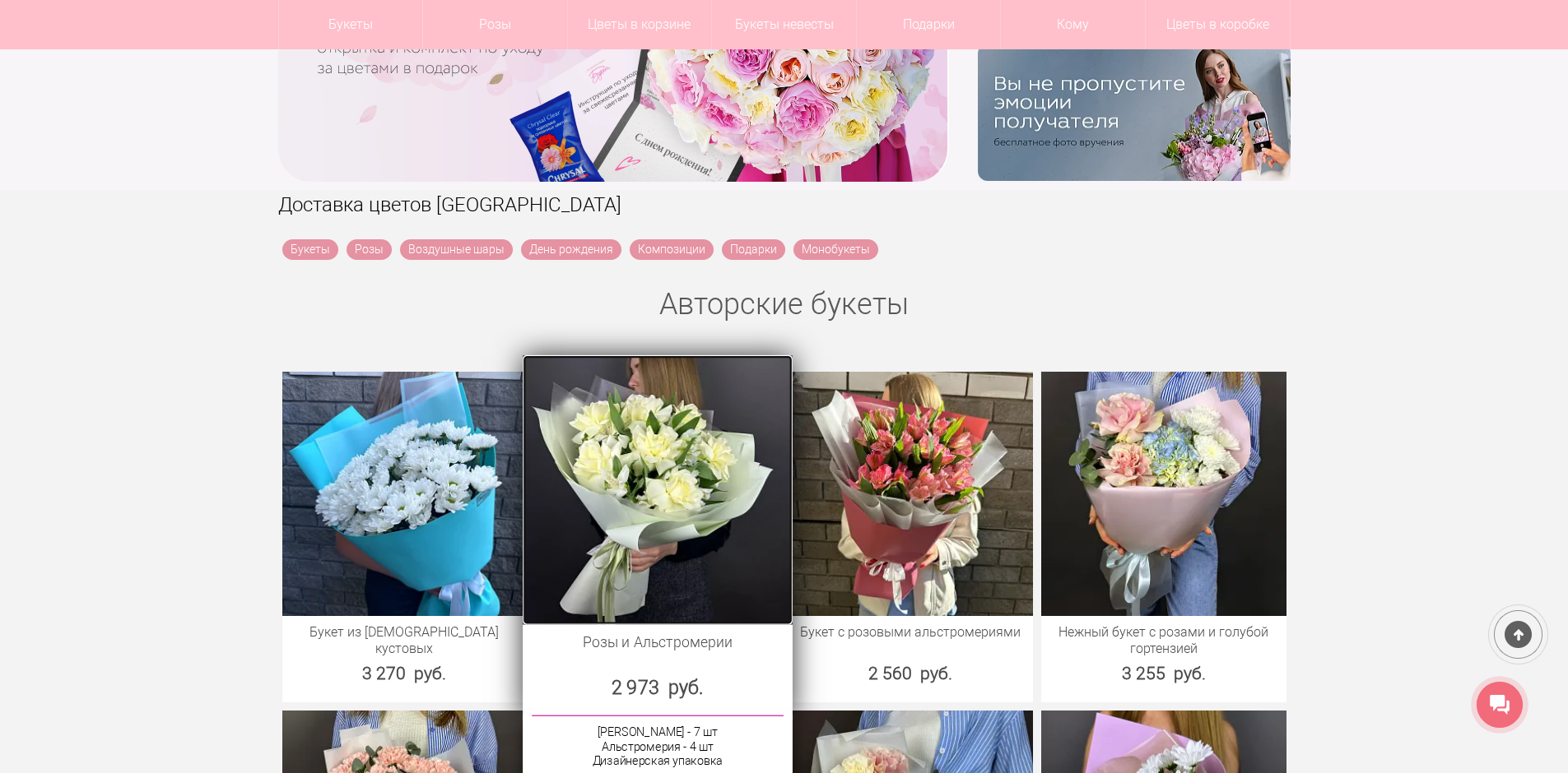
click at [655, 486] on img at bounding box center [657, 489] width 269 height 269
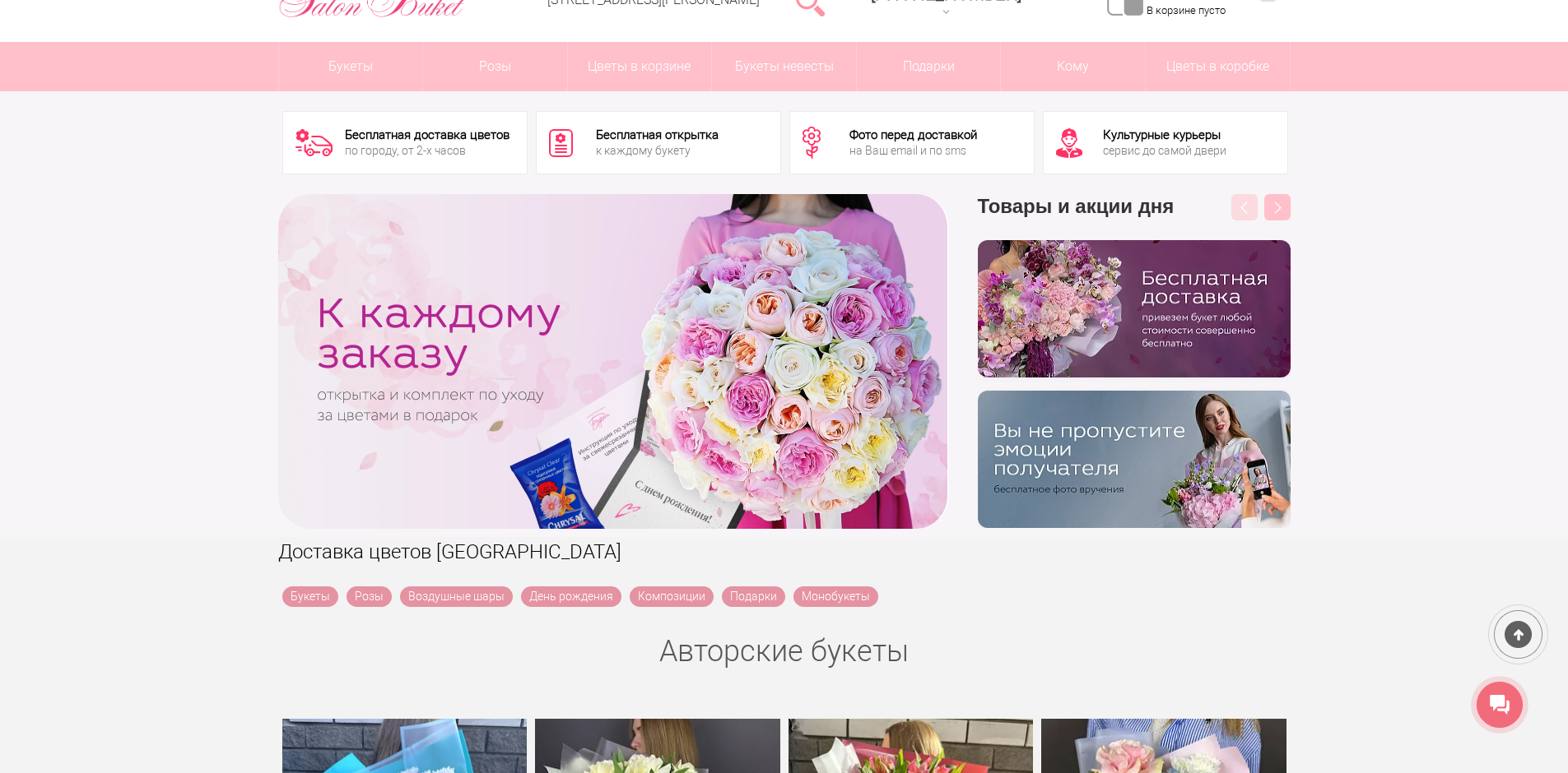
scroll to position [12, 0]
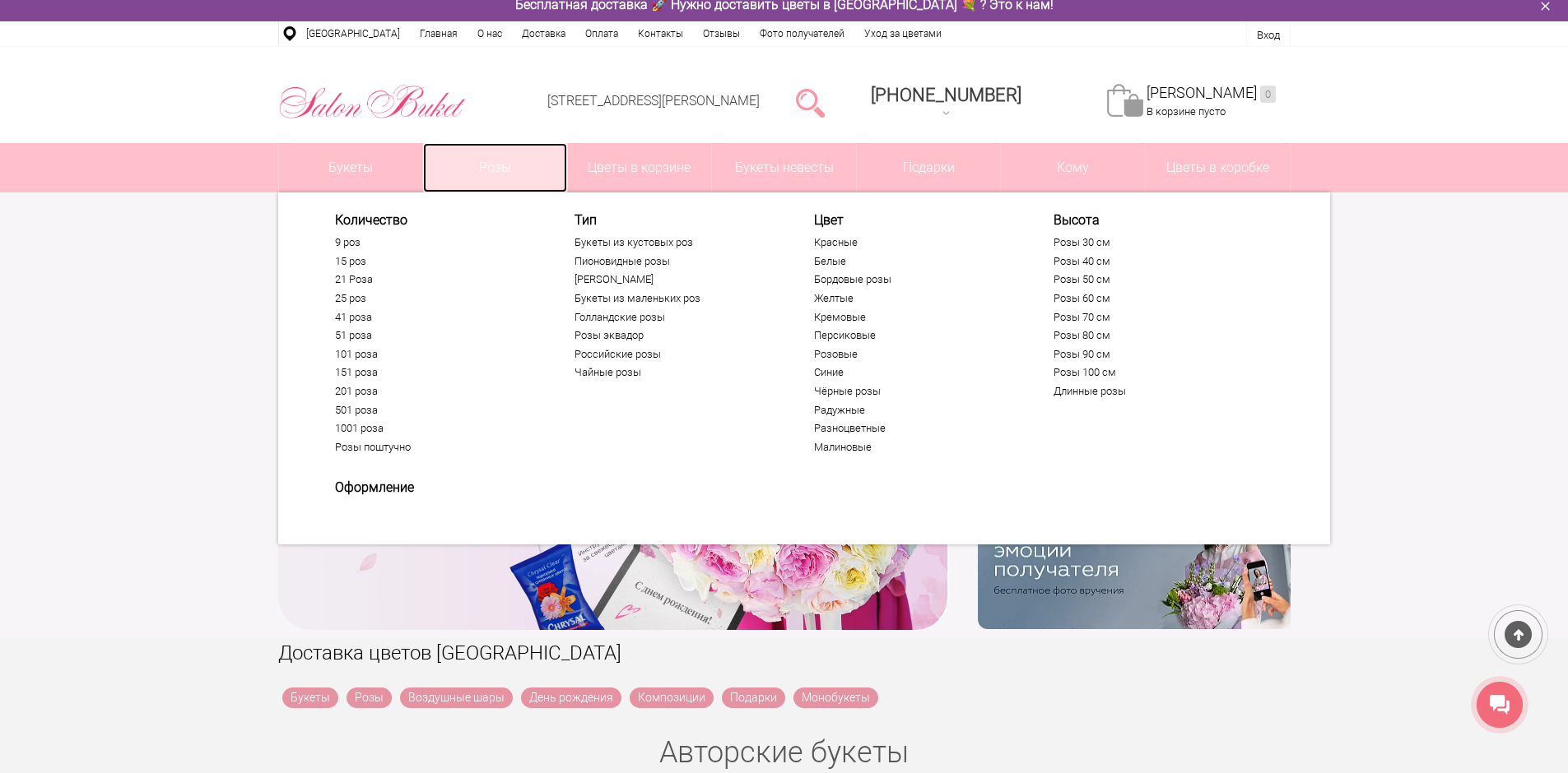
click at [465, 169] on link "Розы" at bounding box center [495, 168] width 144 height 50
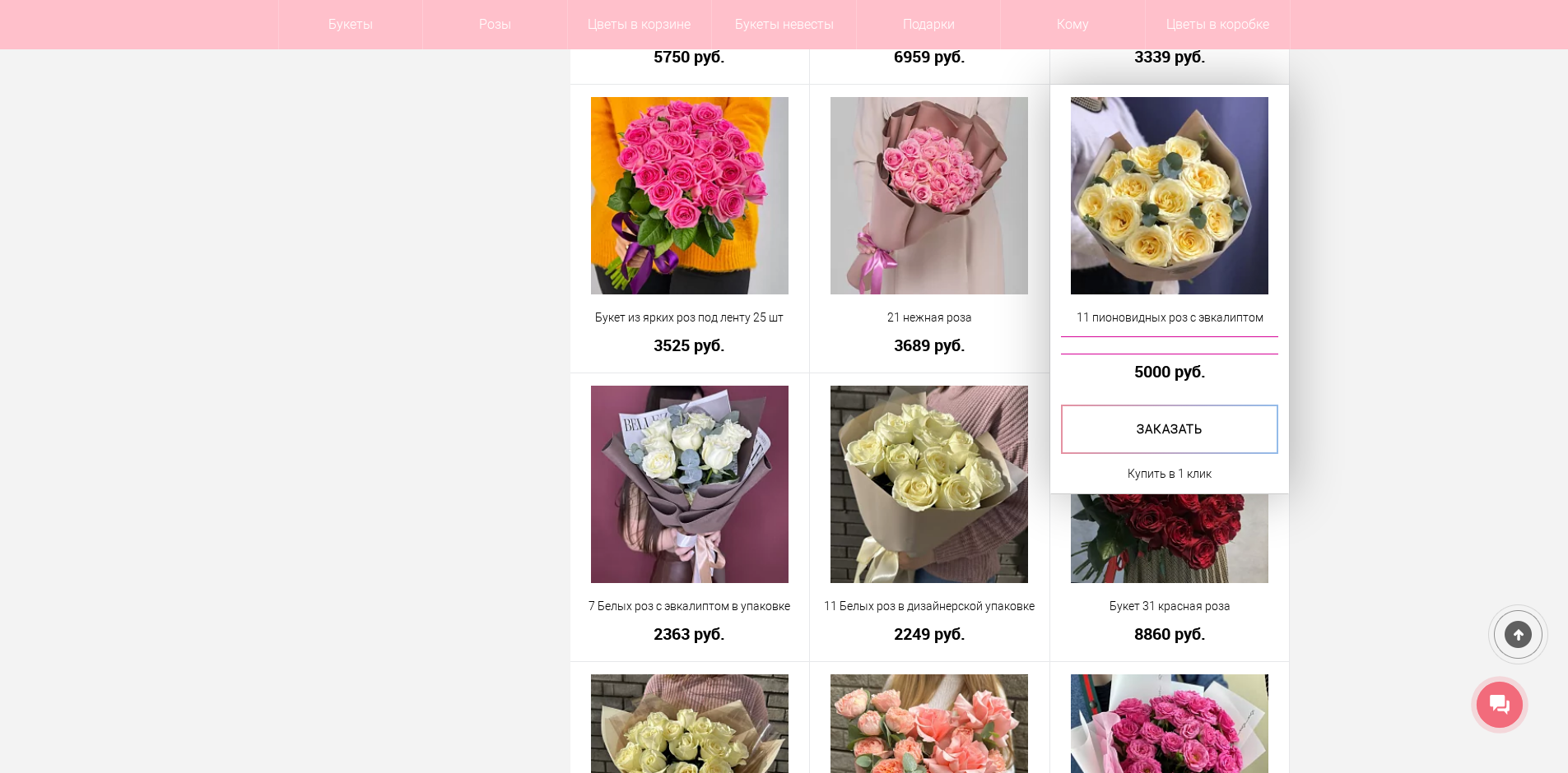
scroll to position [3455, 0]
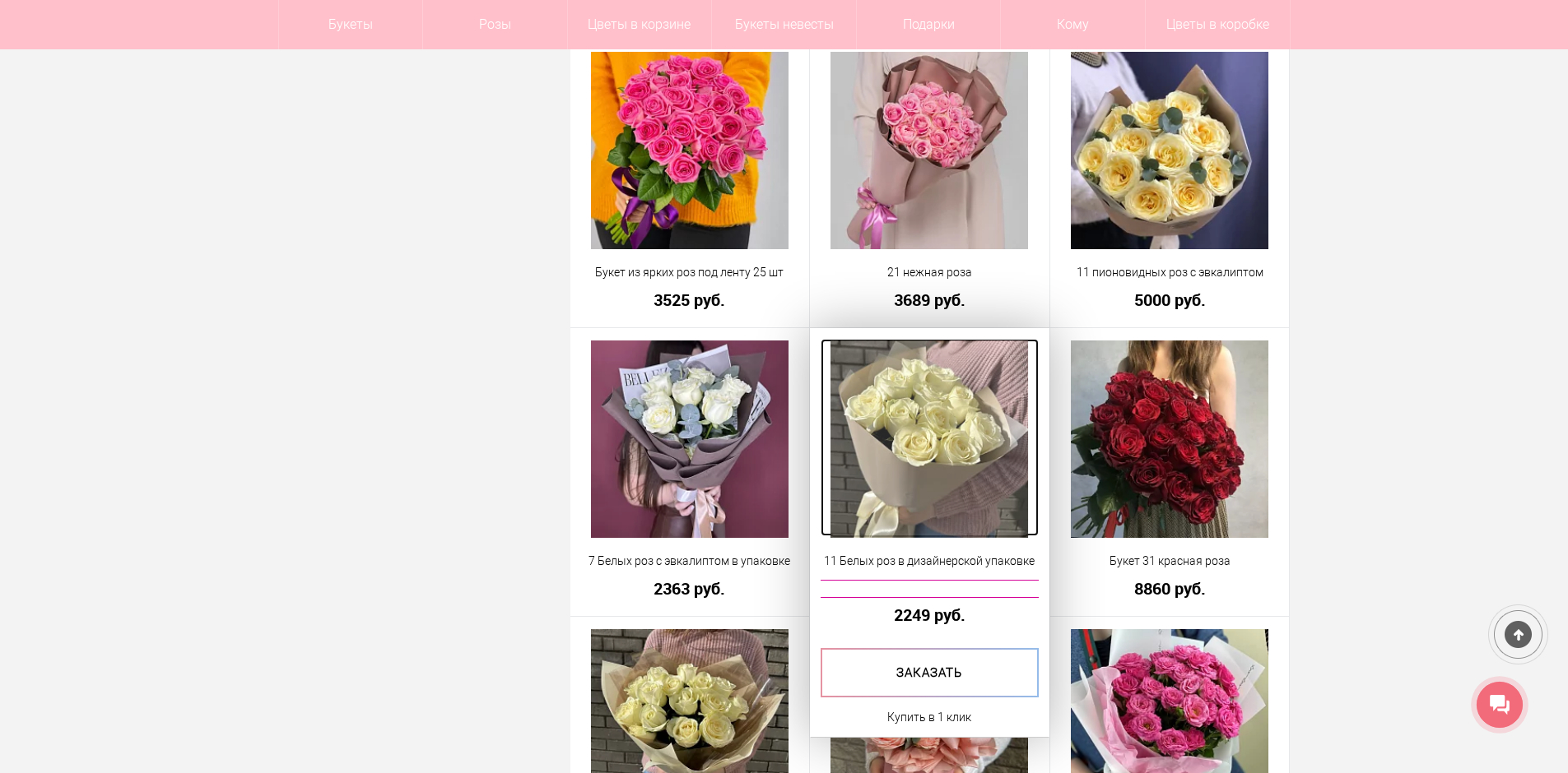
click at [887, 413] on img at bounding box center [929, 440] width 197 height 197
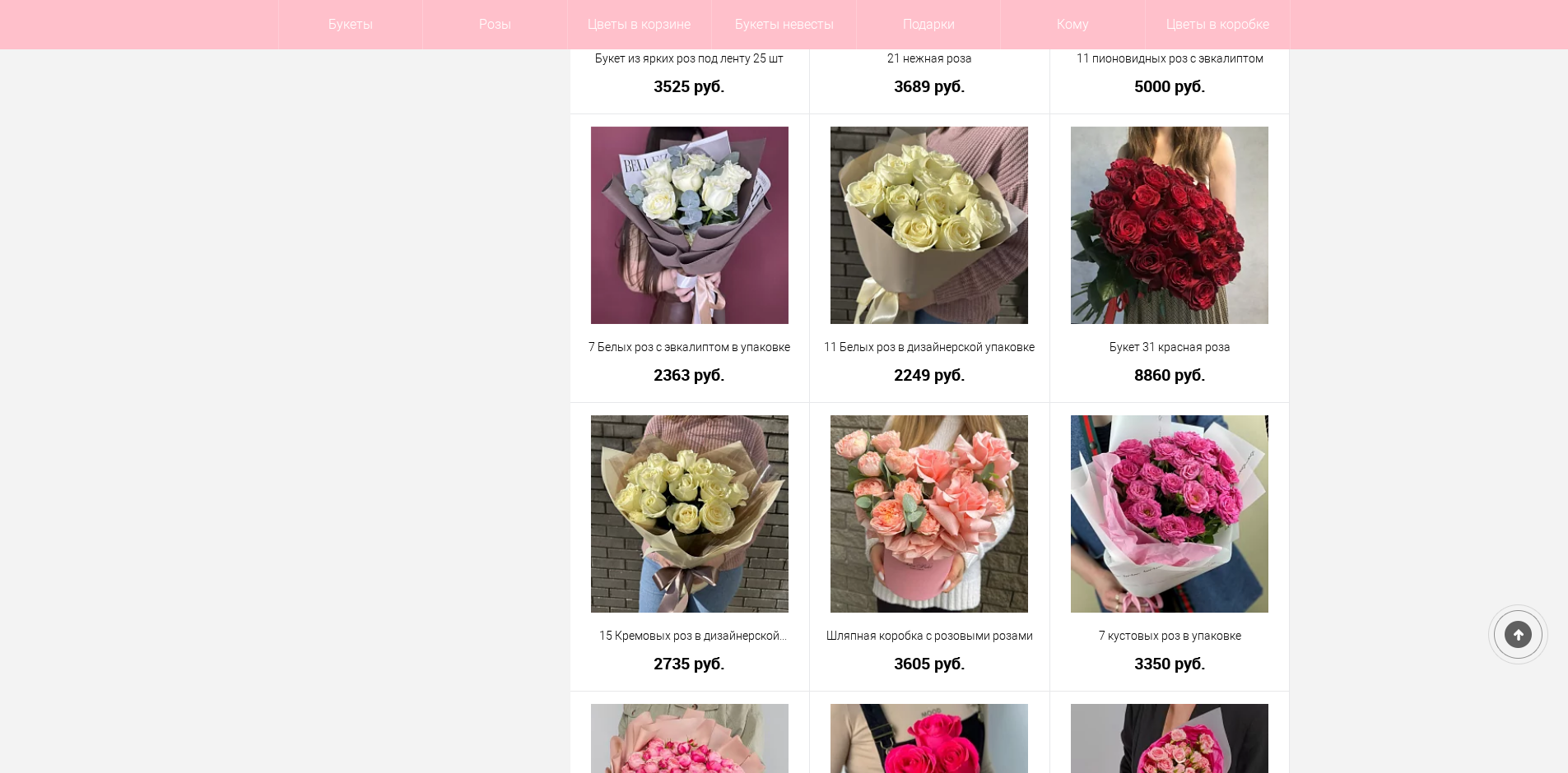
scroll to position [3669, 0]
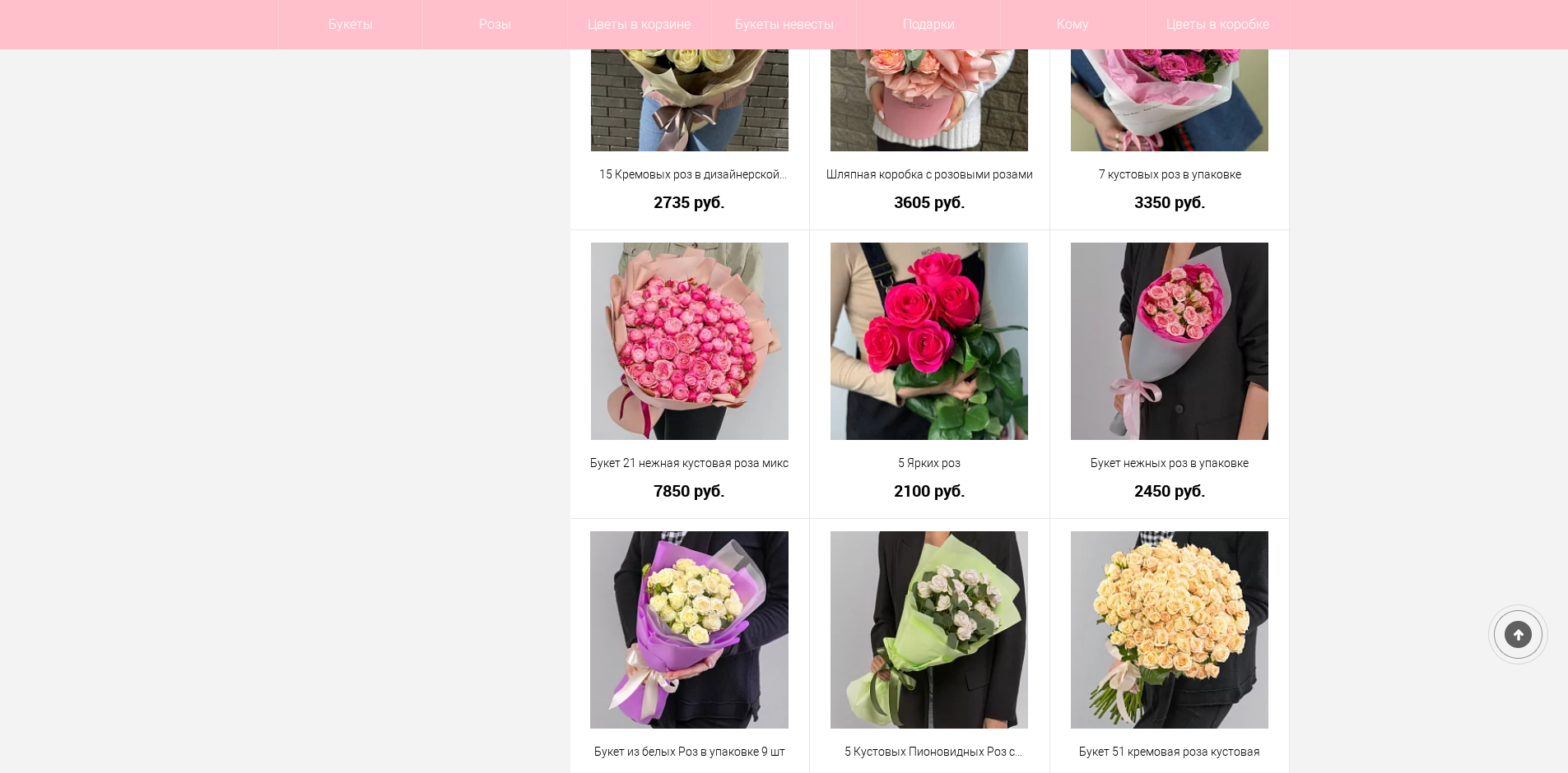
scroll to position [4295, 0]
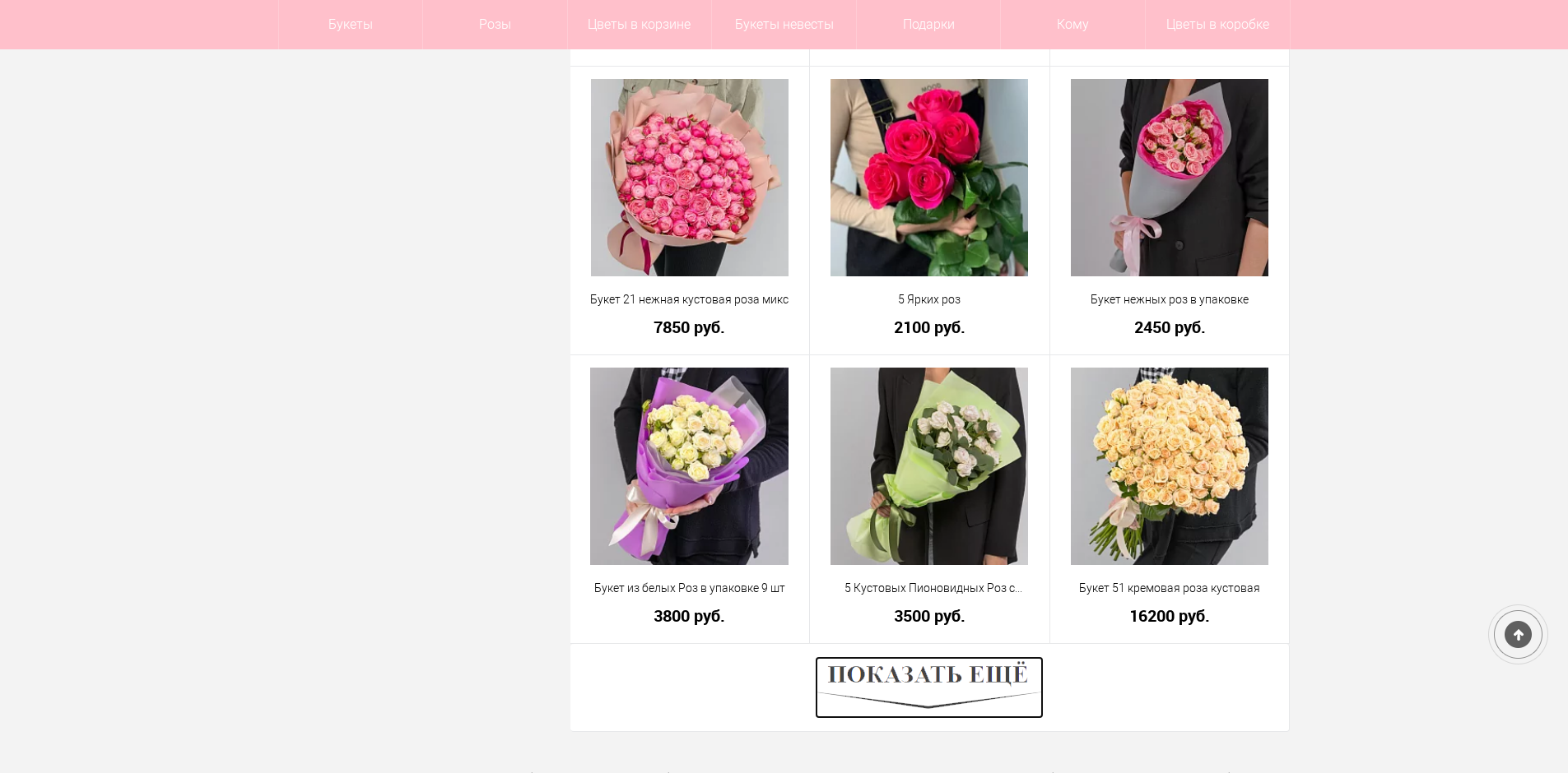
click at [1009, 676] on img at bounding box center [929, 688] width 229 height 62
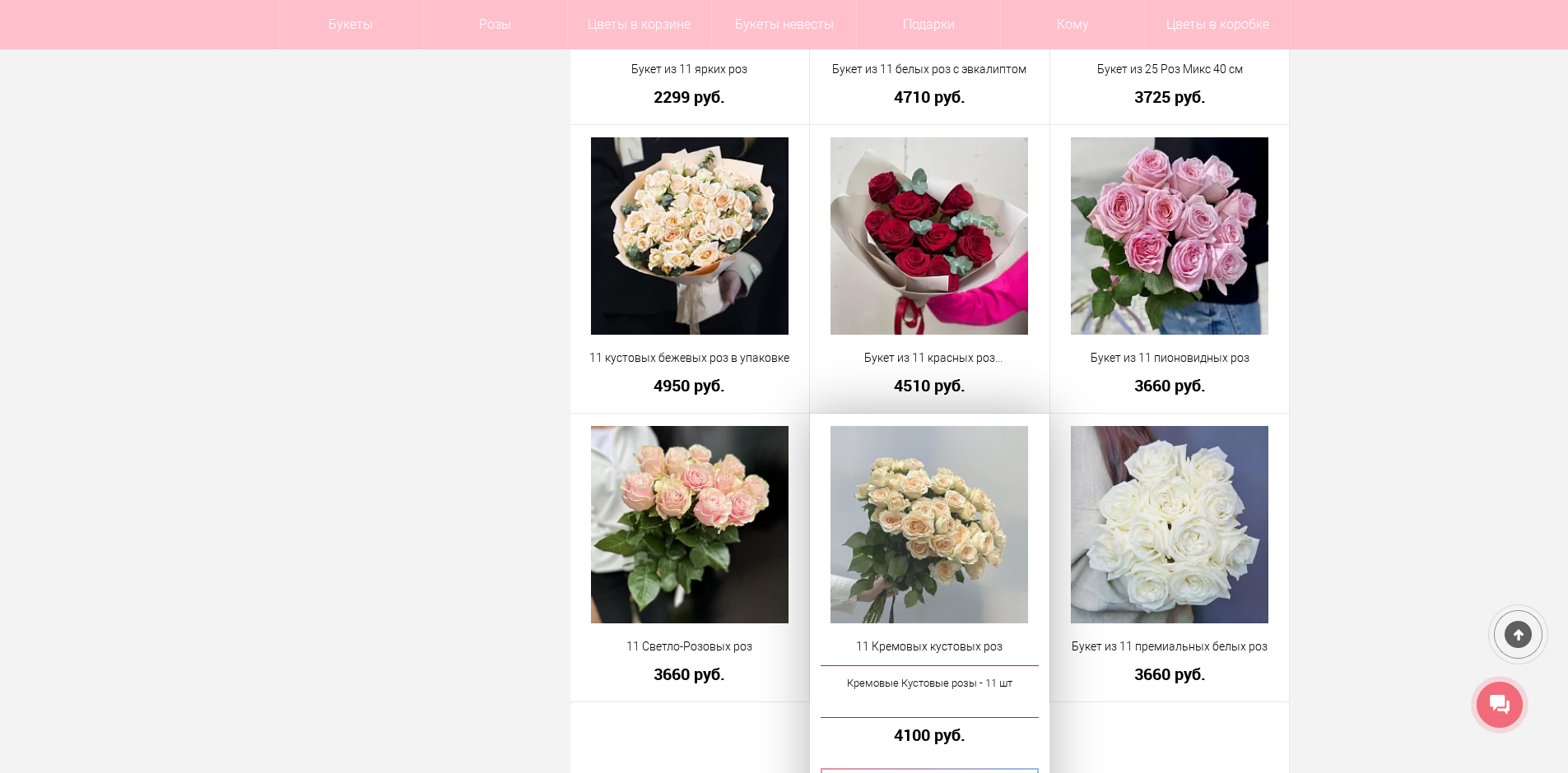
scroll to position [9066, 0]
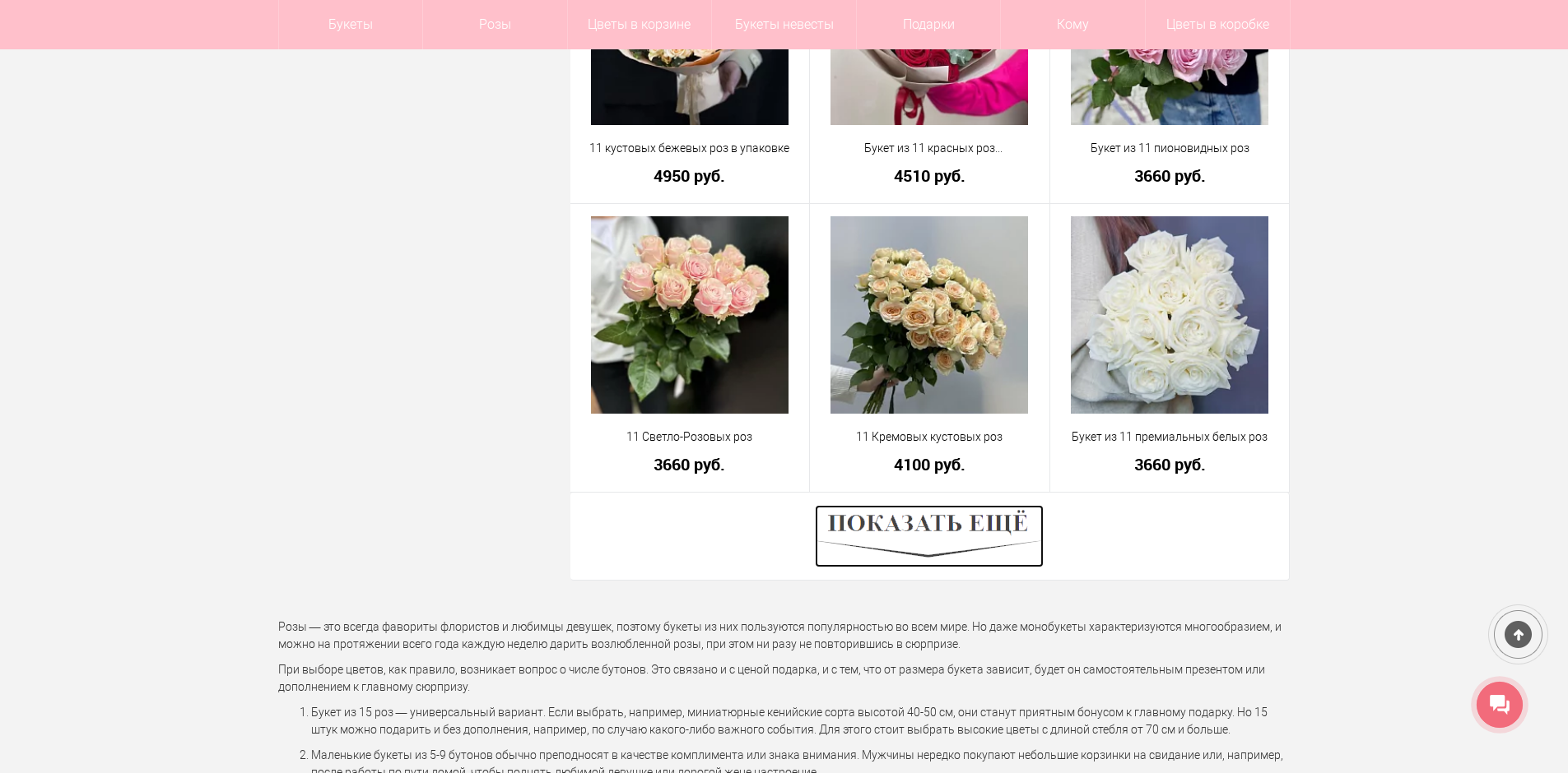
click at [947, 523] on img at bounding box center [929, 536] width 229 height 62
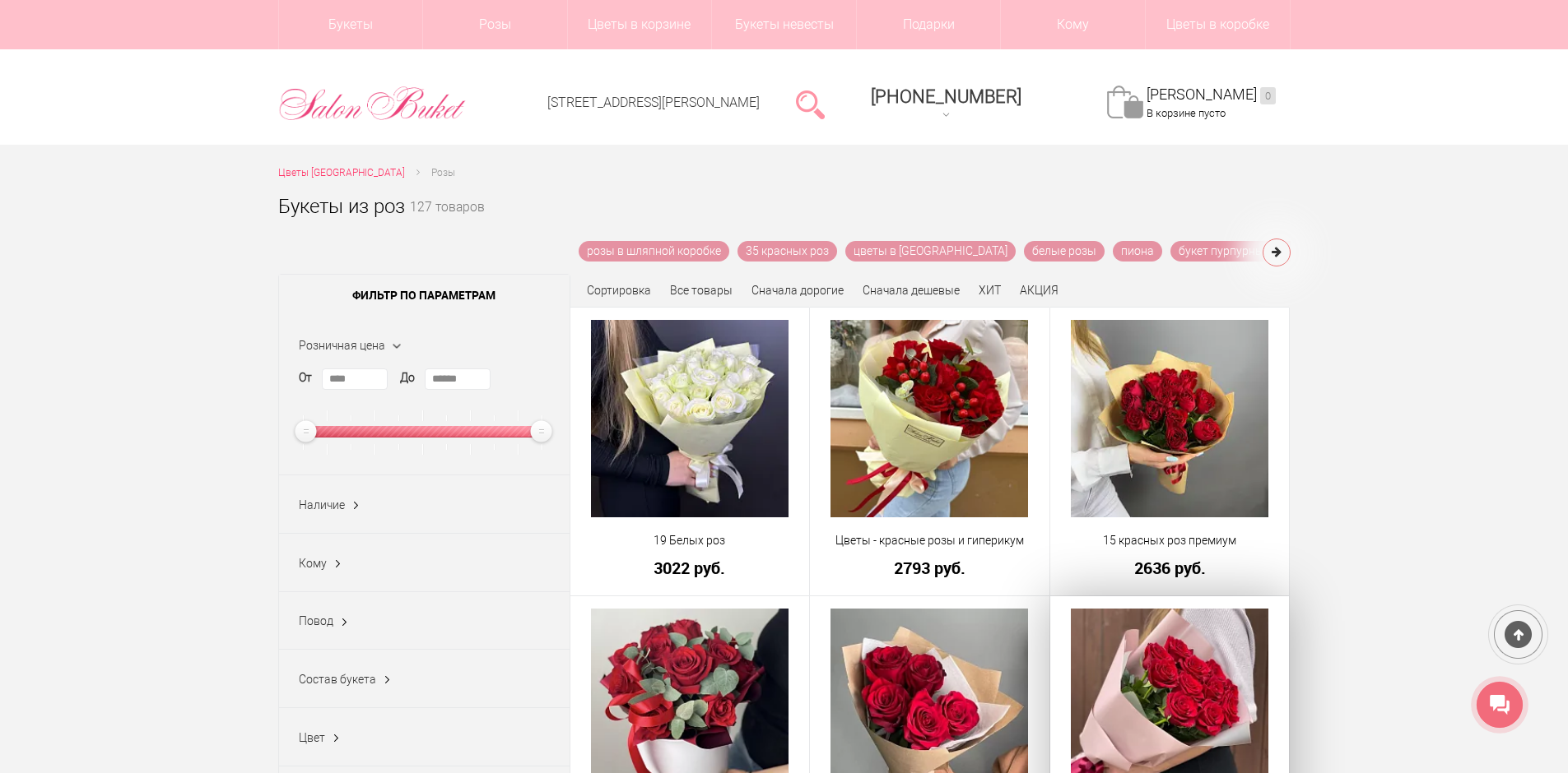
scroll to position [0, 0]
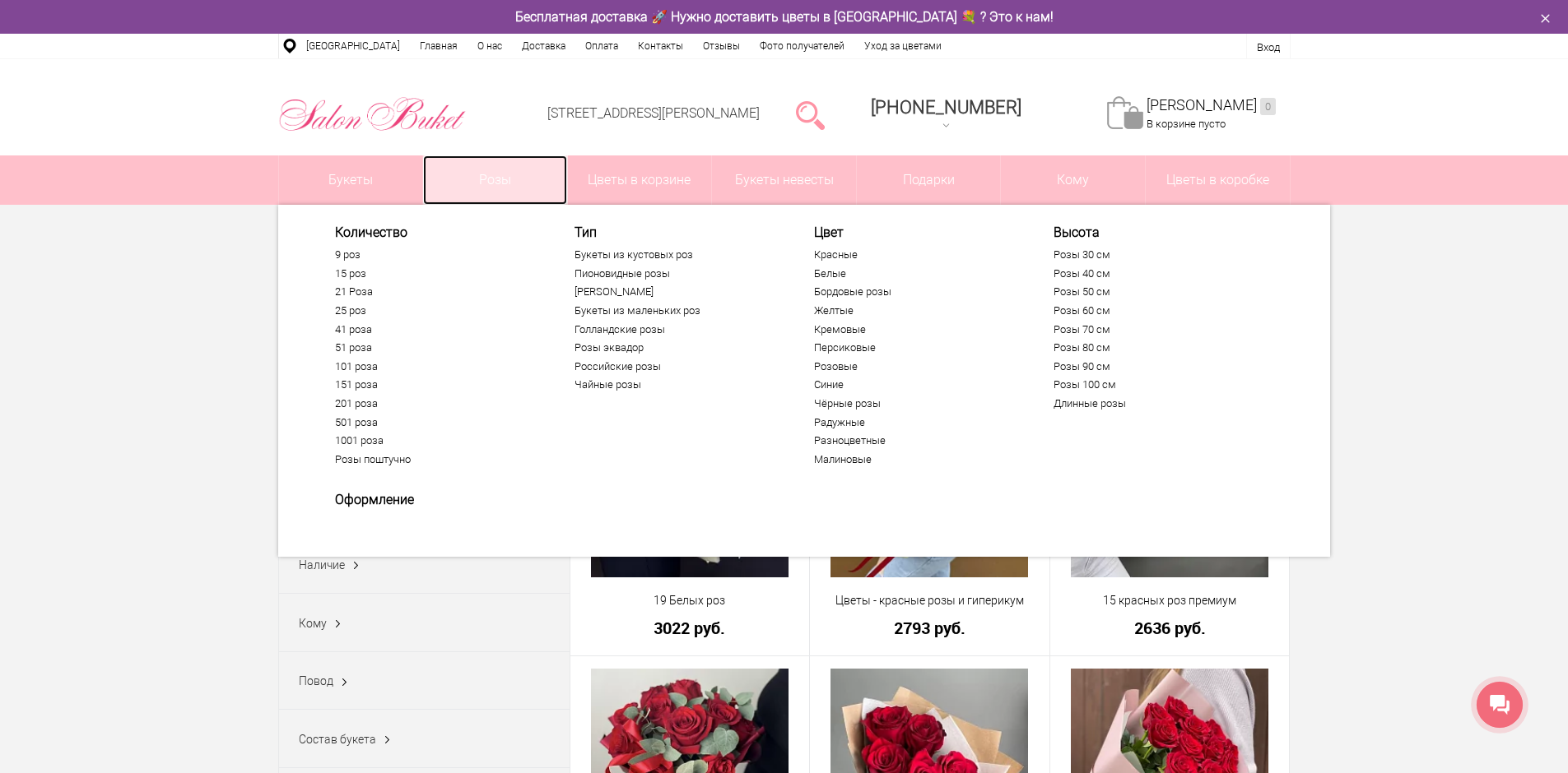
click at [473, 181] on link "Розы" at bounding box center [495, 180] width 144 height 50
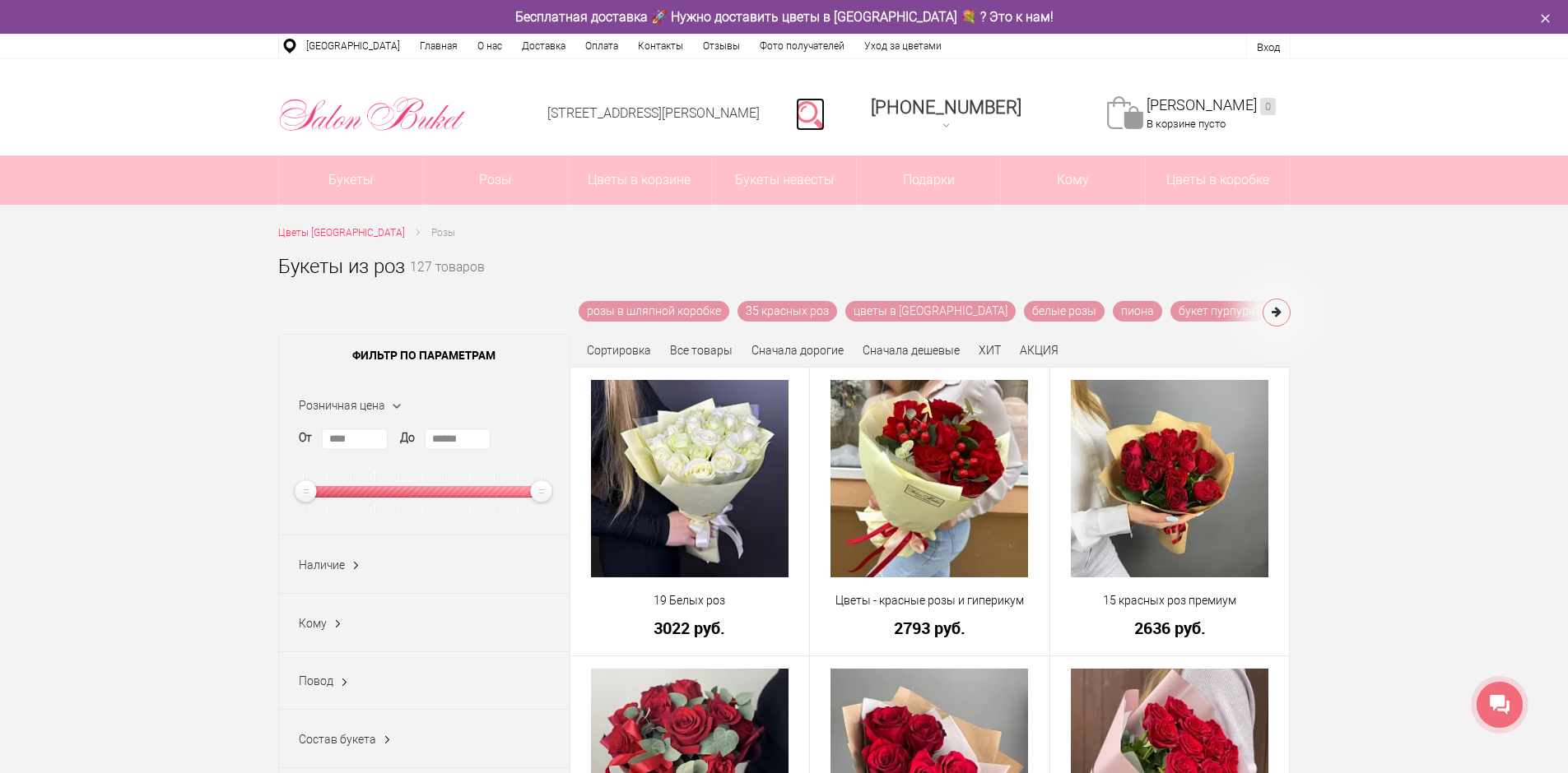
click at [823, 110] on link at bounding box center [810, 114] width 29 height 33
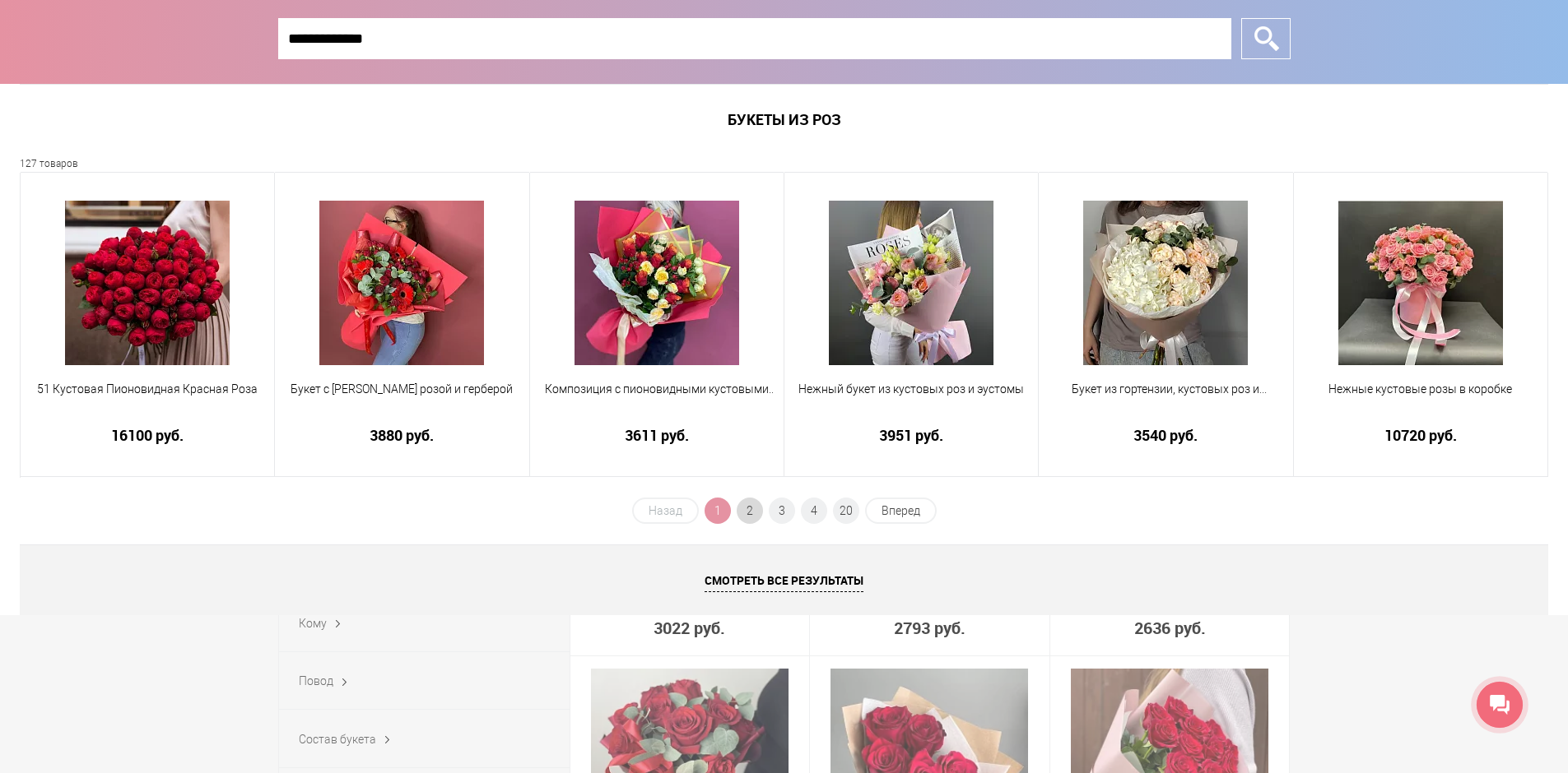
type input "**********"
click at [756, 511] on span "2" at bounding box center [750, 511] width 27 height 27
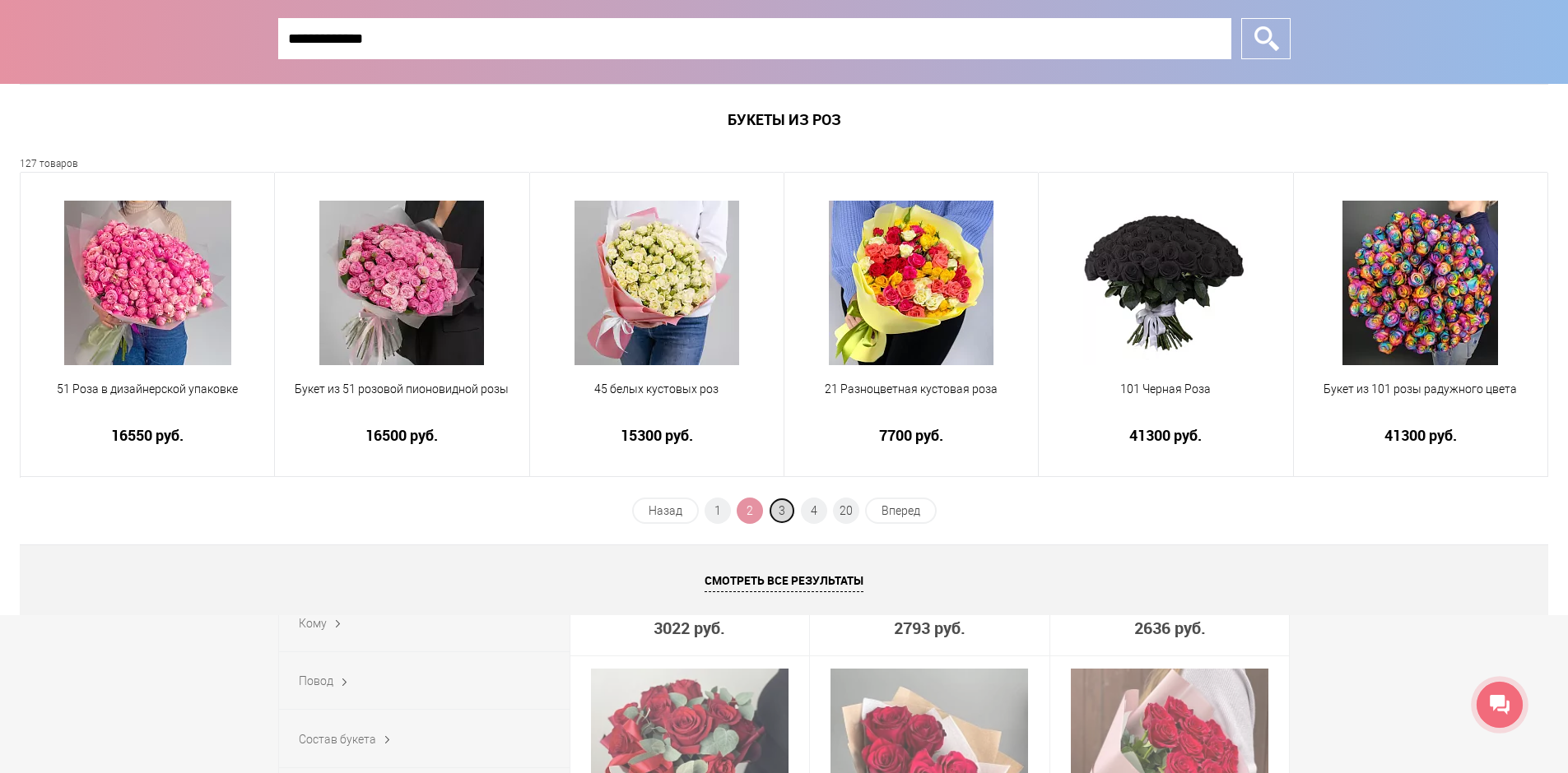
click at [773, 511] on span "3" at bounding box center [782, 511] width 27 height 27
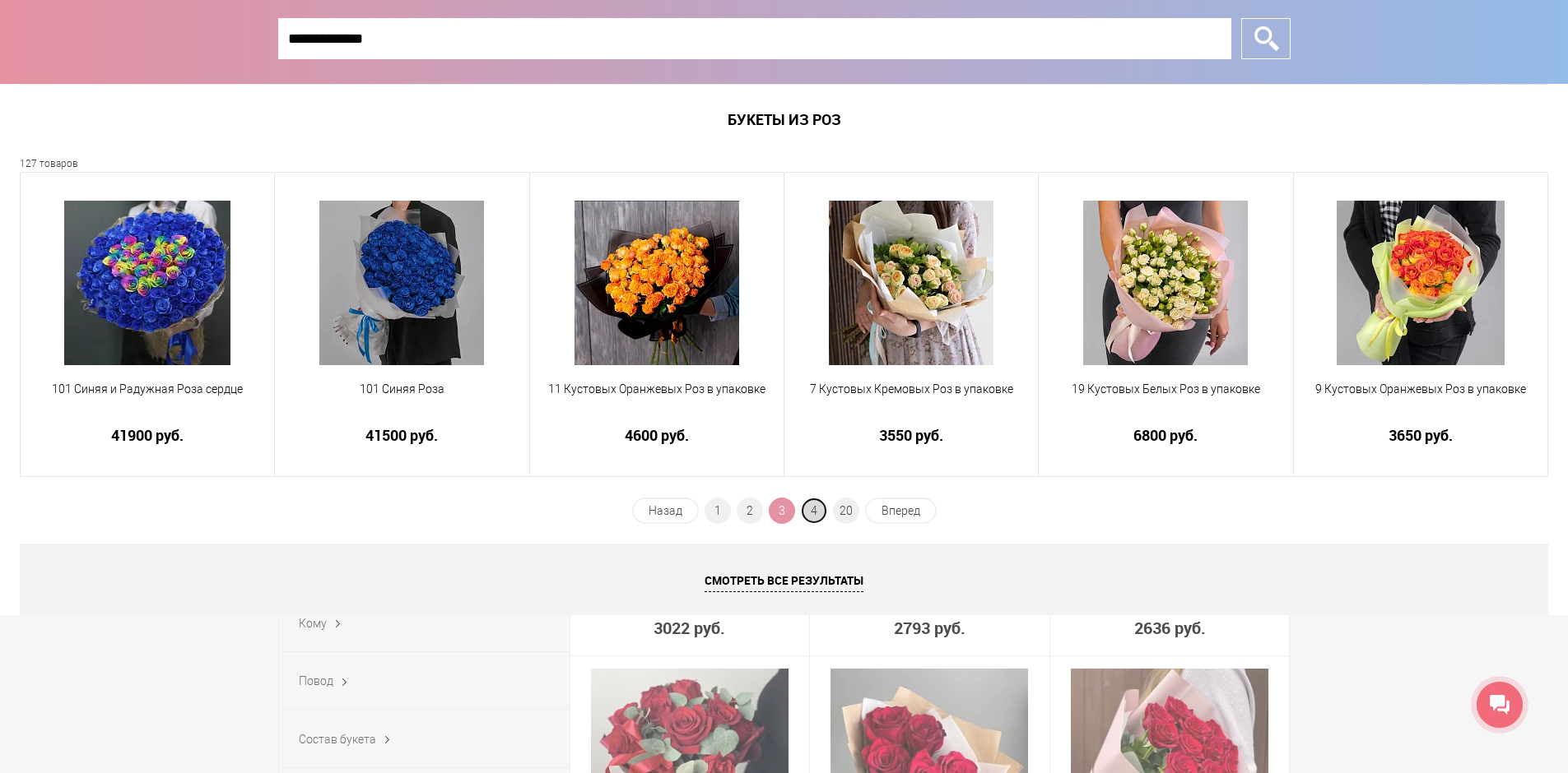
click at [806, 509] on span "4" at bounding box center [814, 511] width 27 height 27
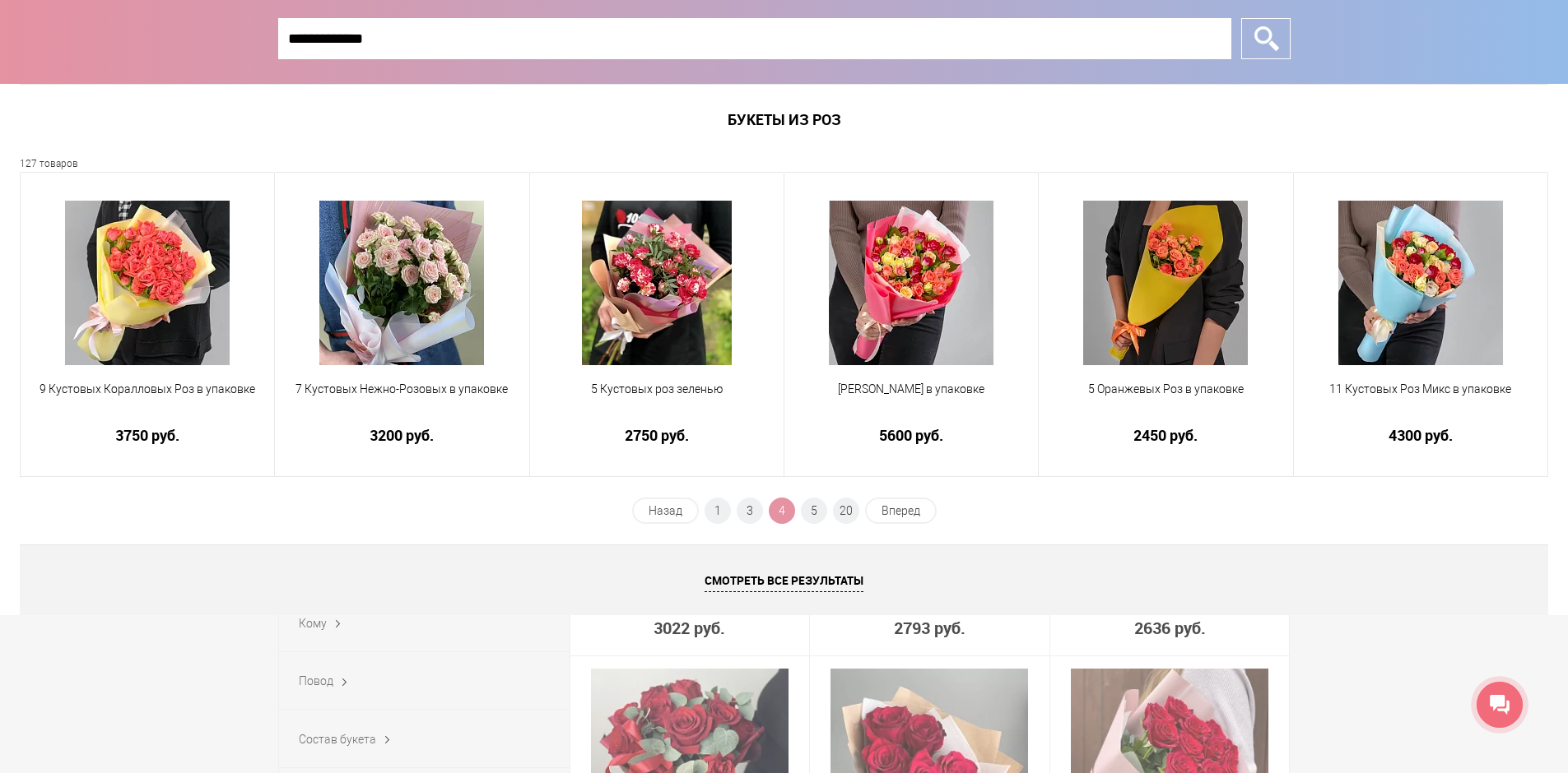
drag, startPoint x: 378, startPoint y: 37, endPoint x: 267, endPoint y: 34, distance: 111.0
click at [269, 34] on form "**********" at bounding box center [784, 39] width 1032 height 78
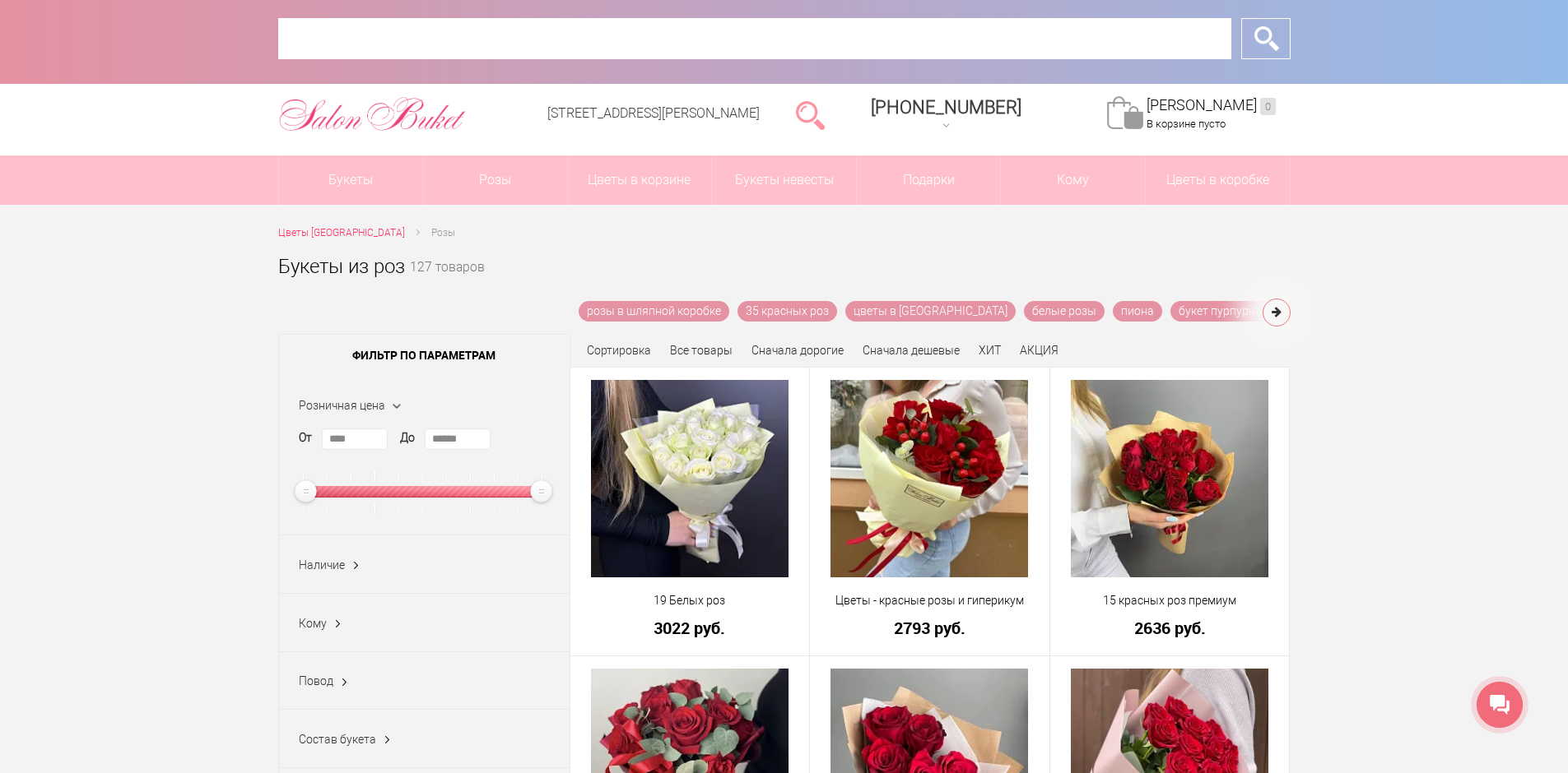
click at [1241, 18] on input "*" at bounding box center [1266, 39] width 50 height 41
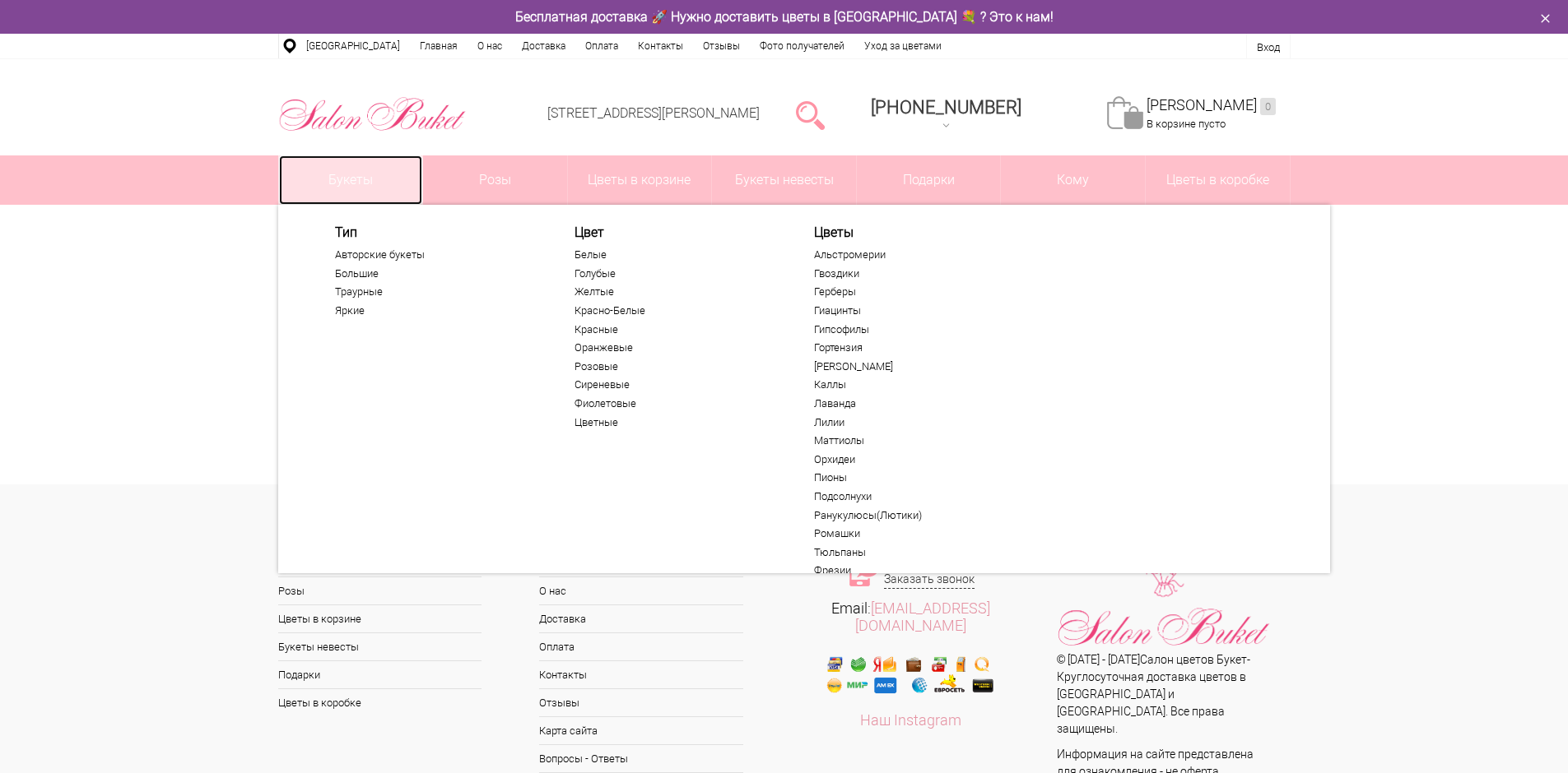
click at [353, 176] on link "Букеты" at bounding box center [351, 180] width 144 height 50
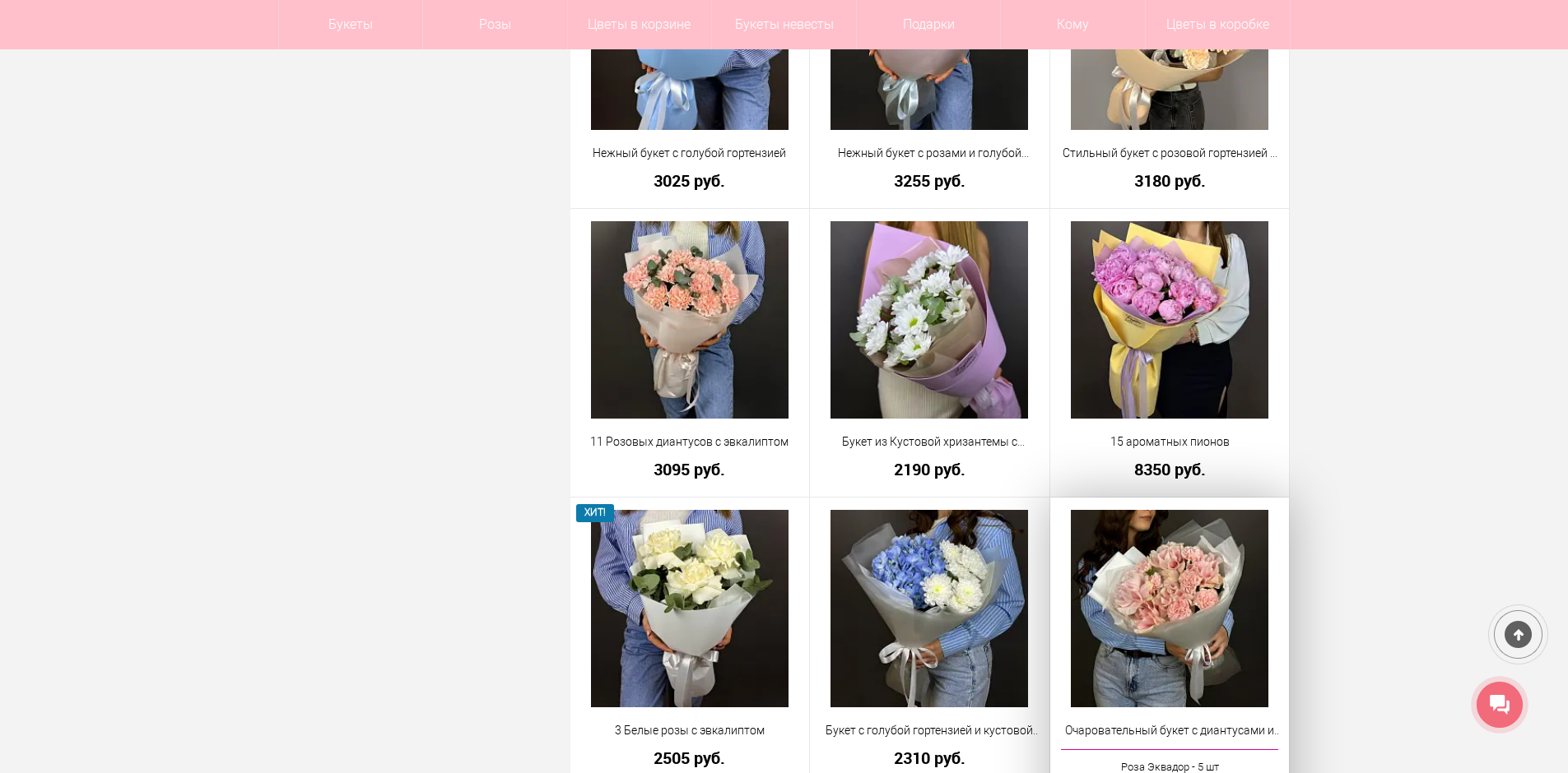
scroll to position [2386, 0]
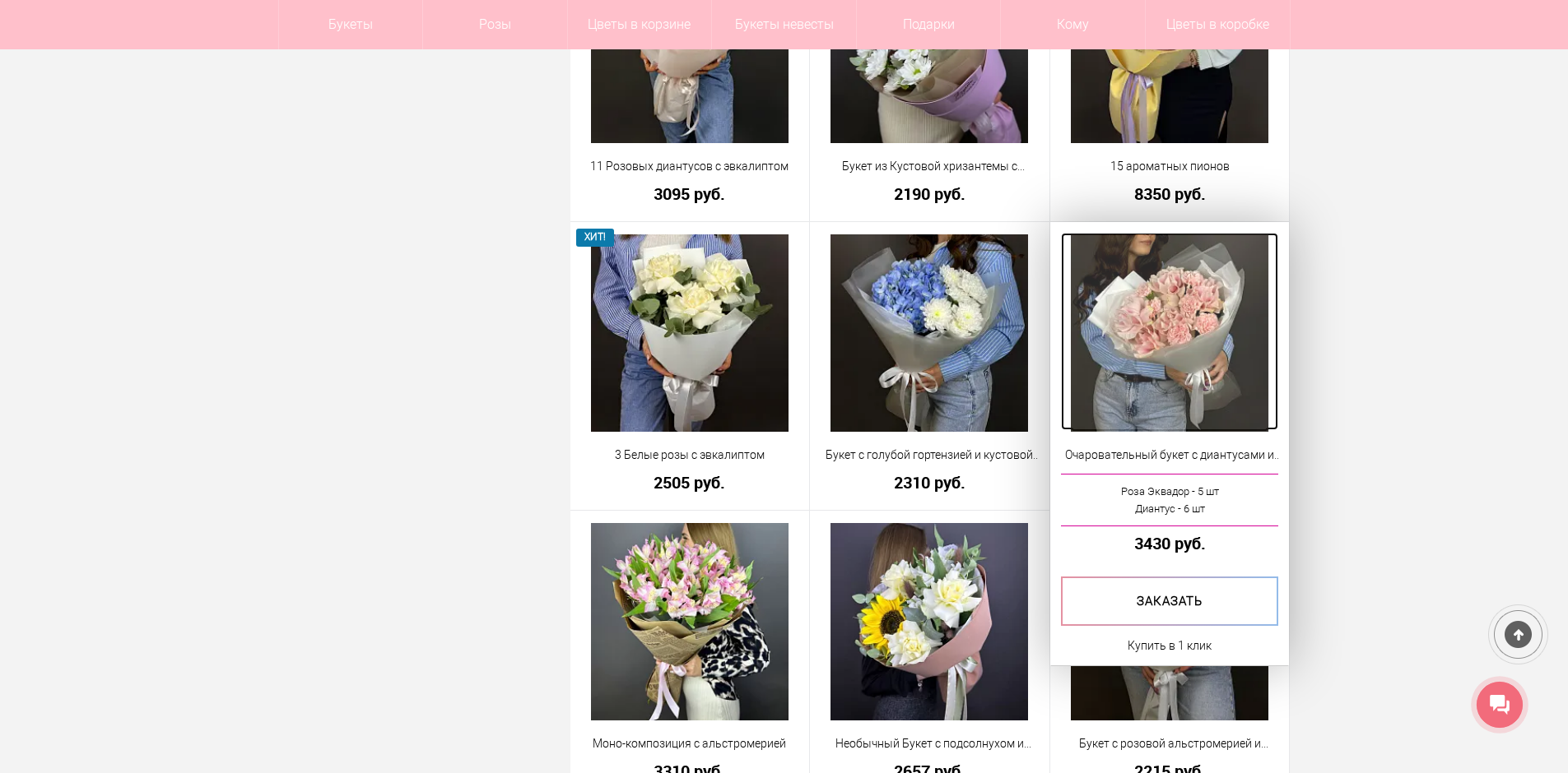
click at [1222, 352] on img at bounding box center [1169, 333] width 197 height 197
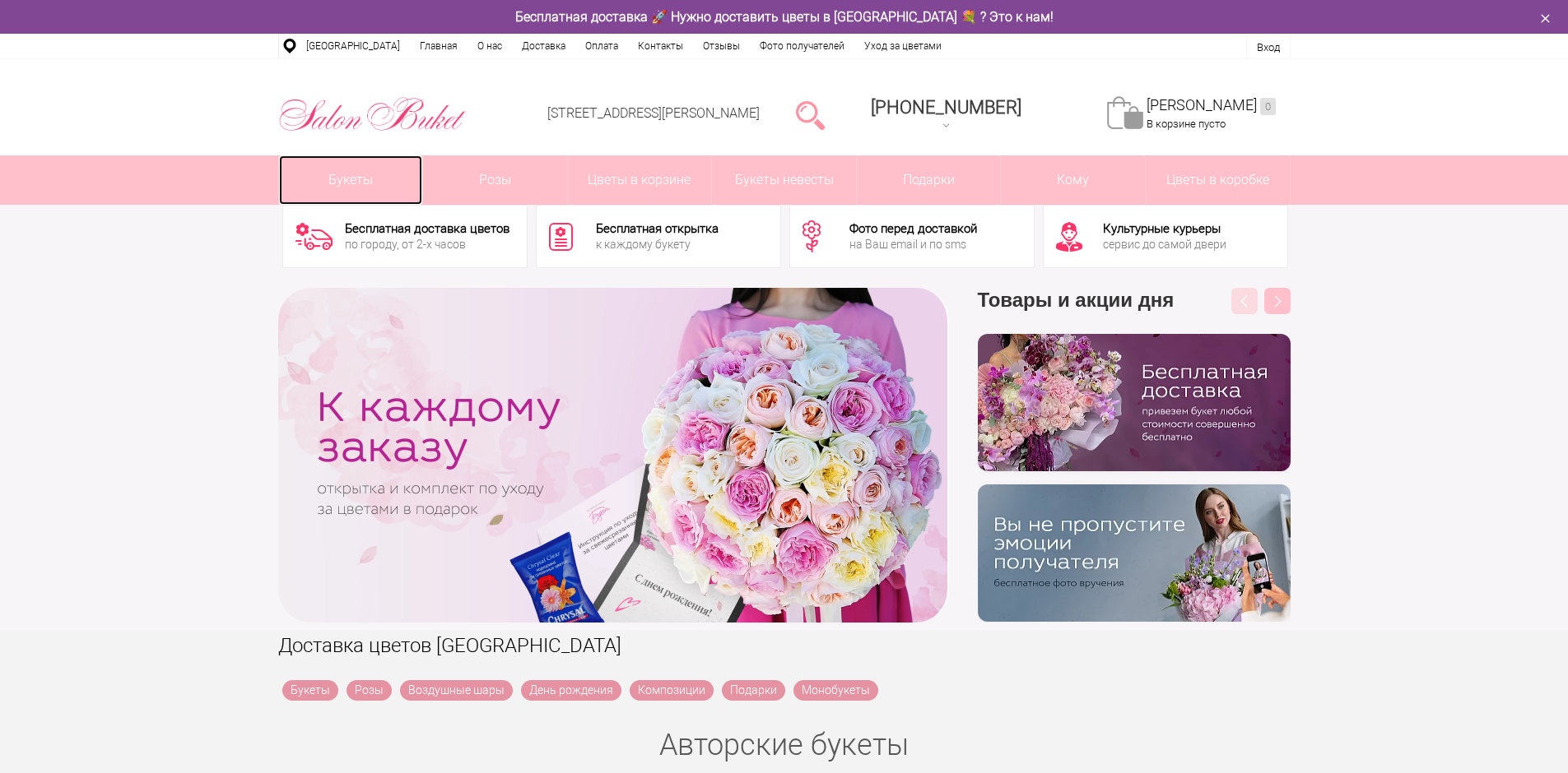
click at [354, 188] on link "Букеты" at bounding box center [351, 180] width 144 height 50
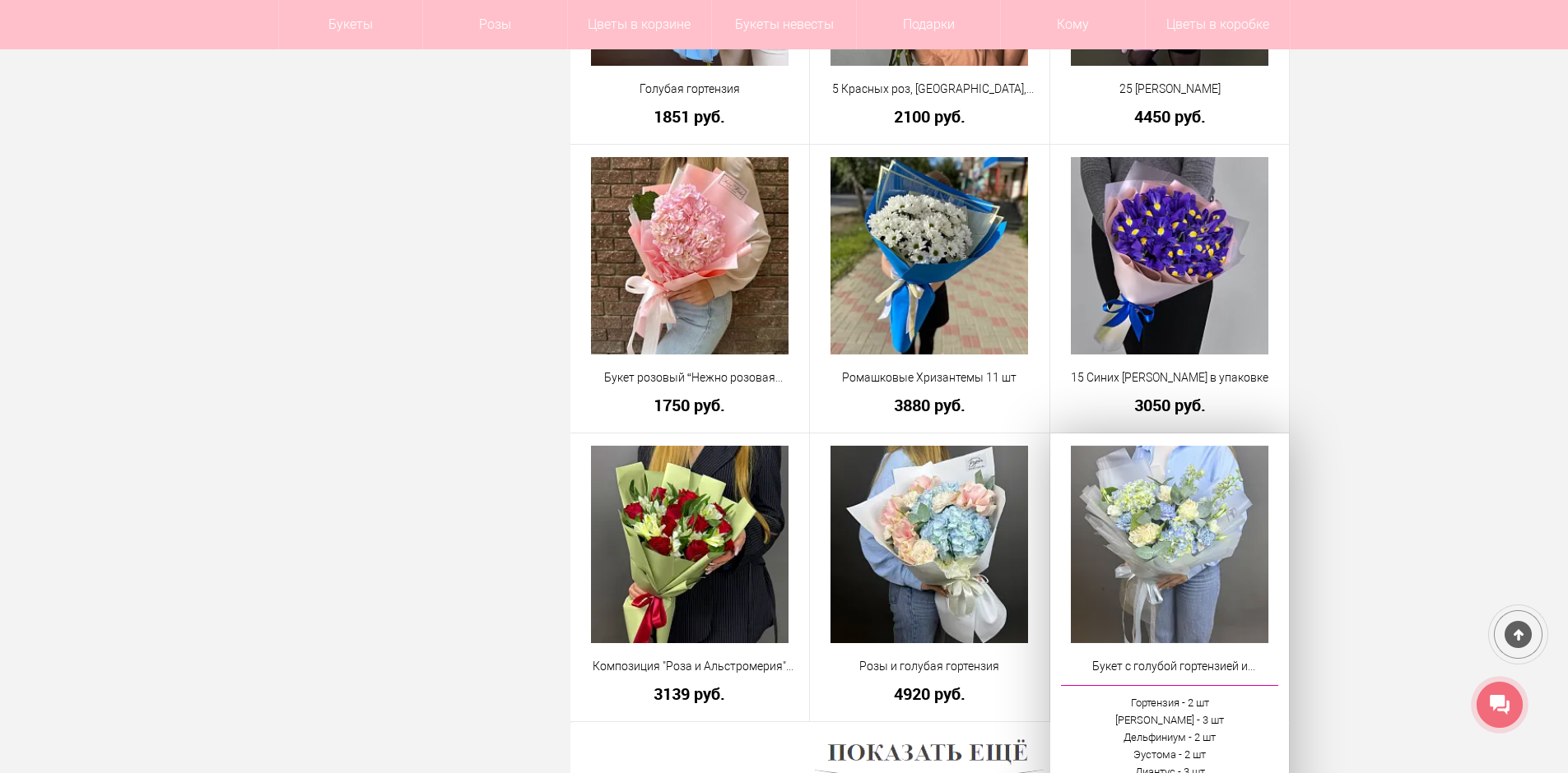
scroll to position [4689, 0]
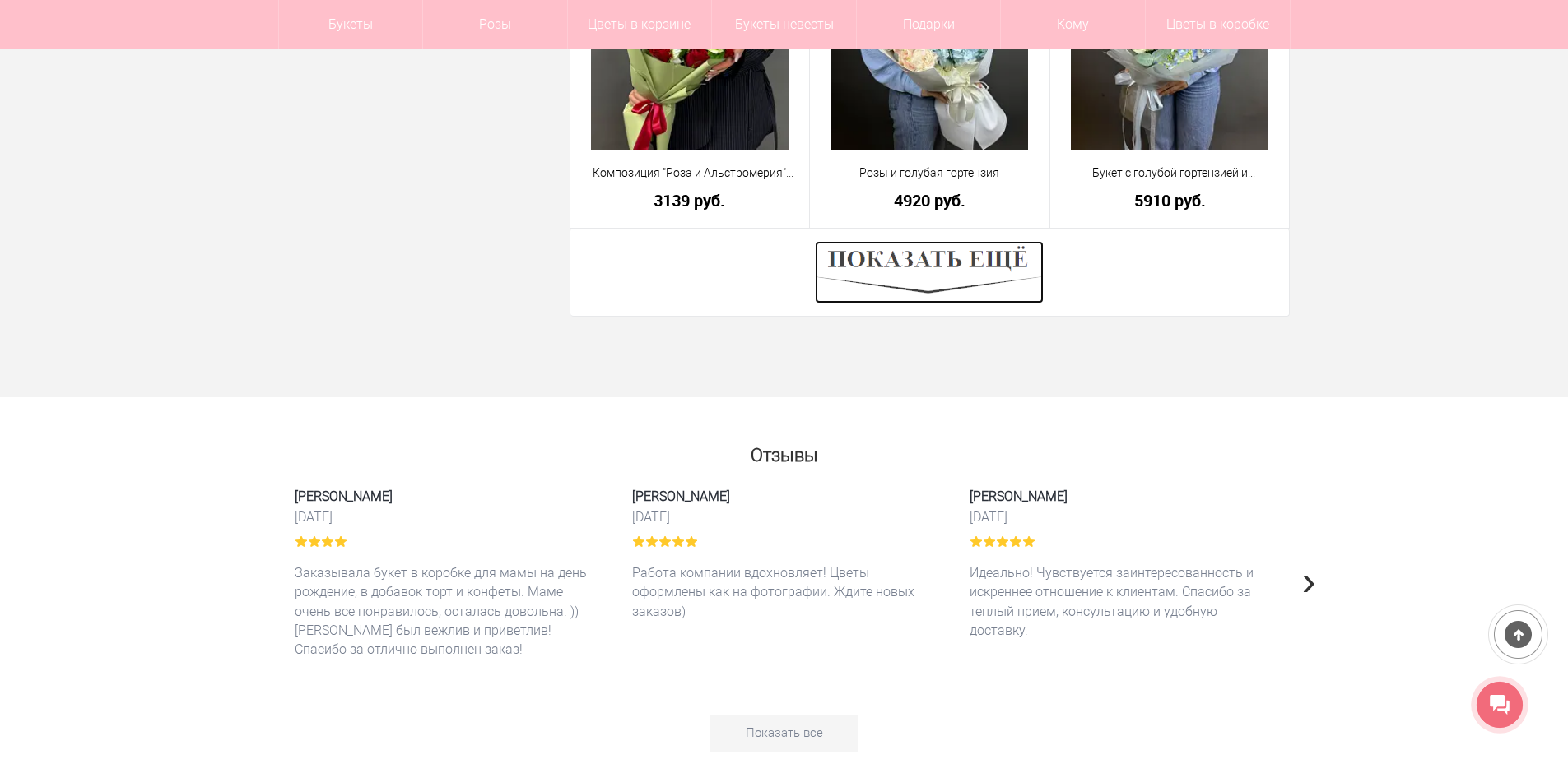
click at [915, 273] on img at bounding box center [929, 272] width 229 height 62
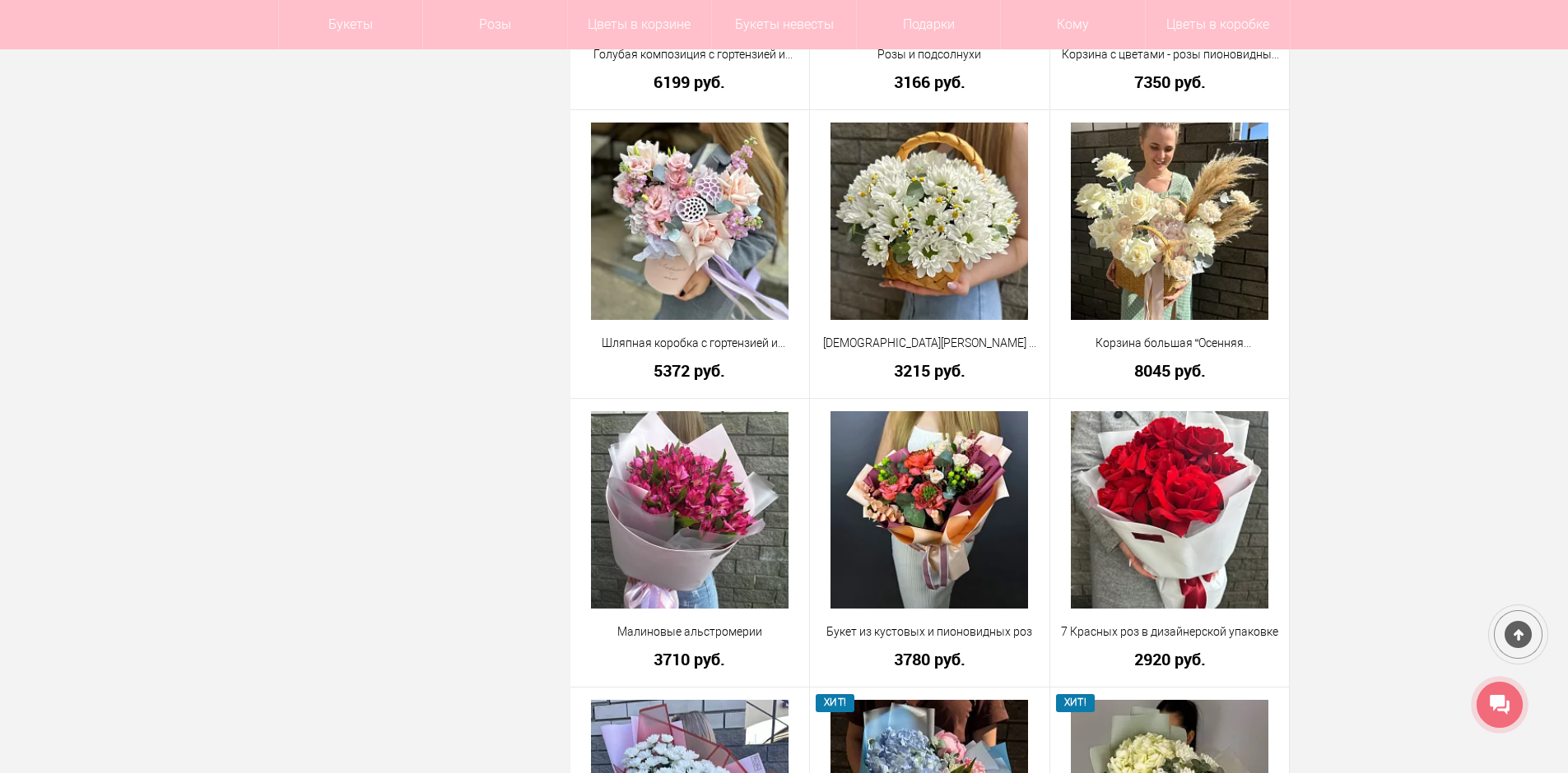
scroll to position [6252, 0]
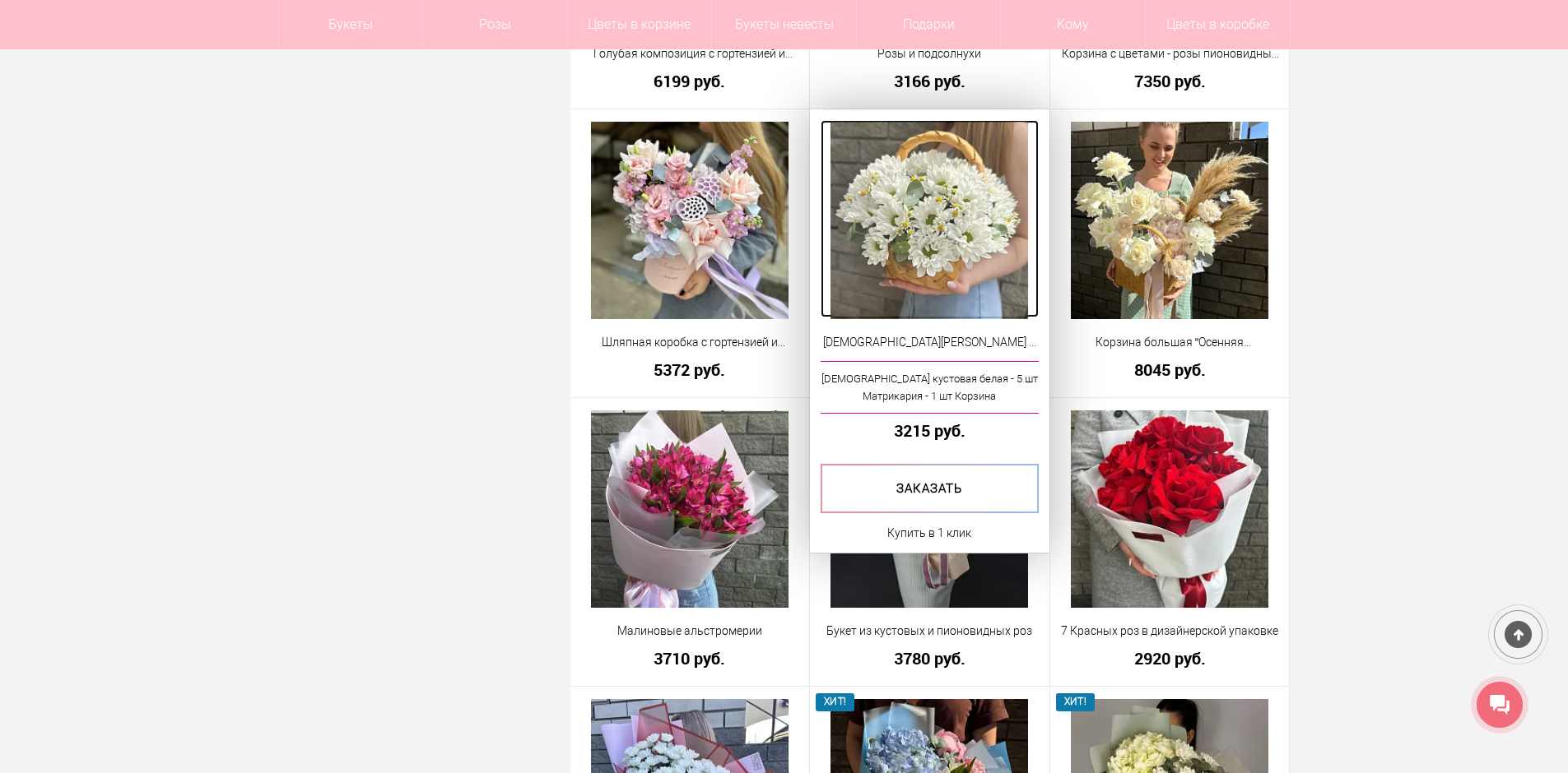
click at [938, 201] on img at bounding box center [929, 221] width 197 height 197
